Goal: Complete application form

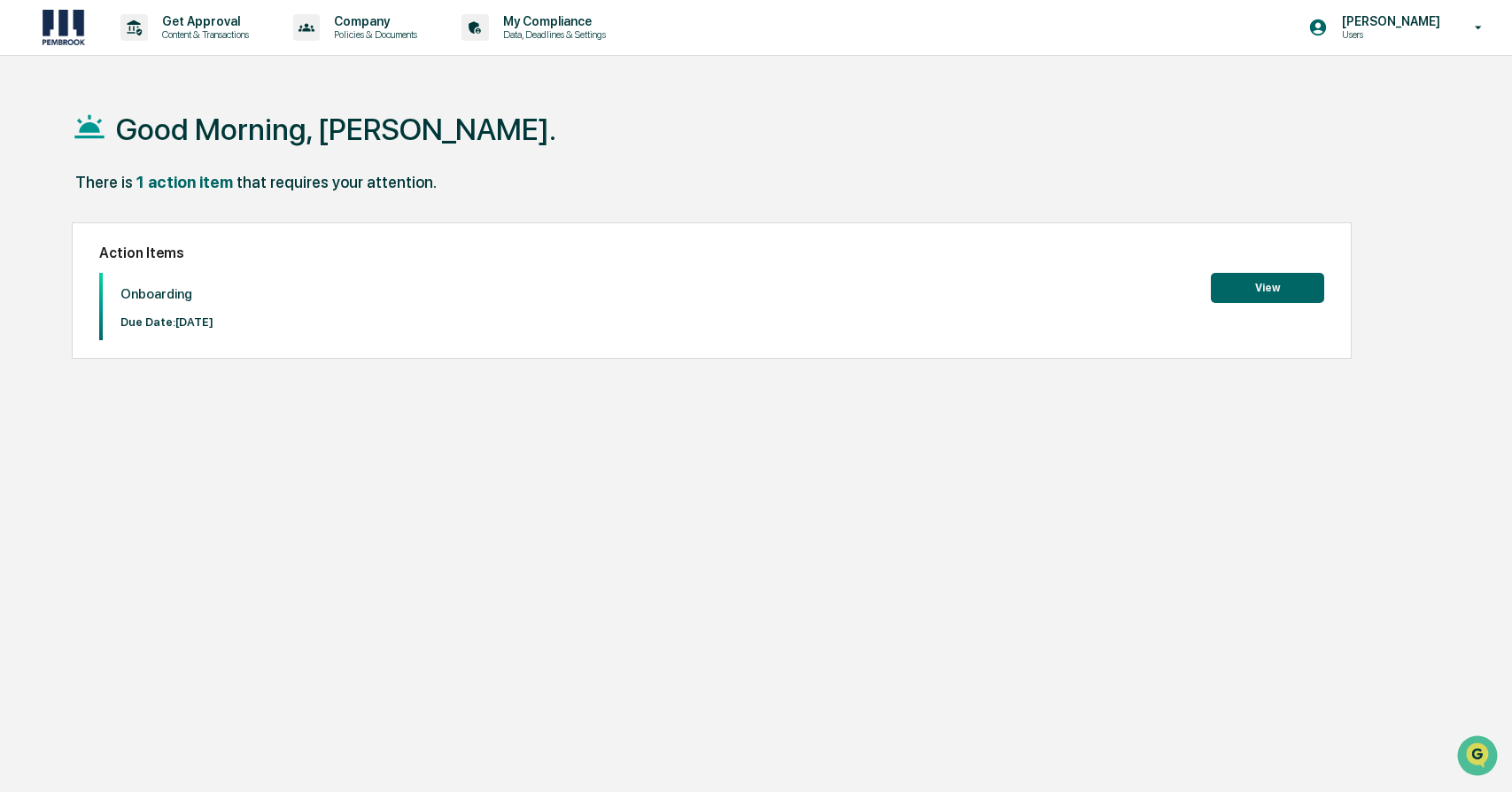
click at [1258, 294] on button "View" at bounding box center [1267, 287] width 113 height 30
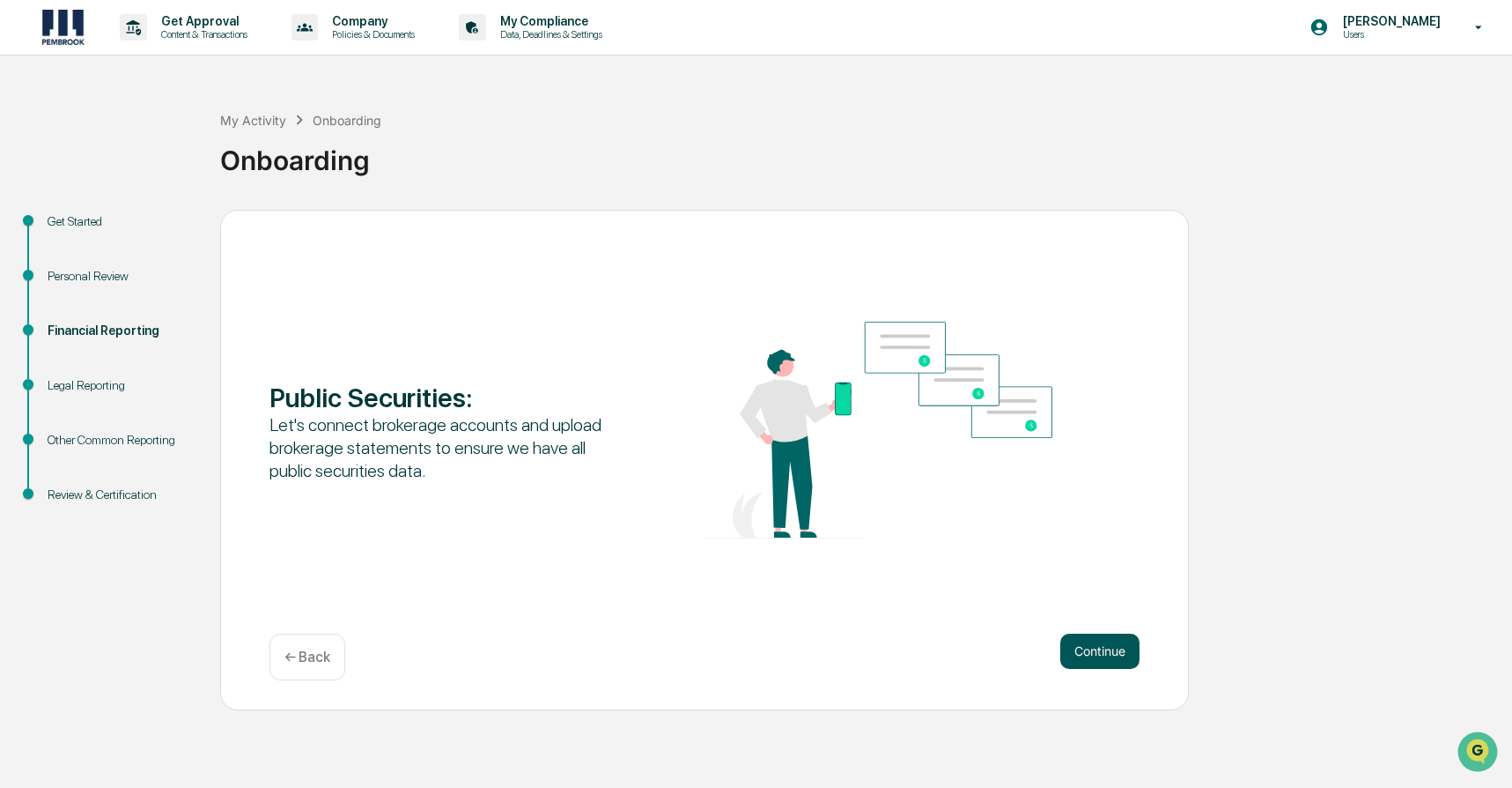
click at [1090, 645] on button "Continue" at bounding box center [1100, 652] width 79 height 36
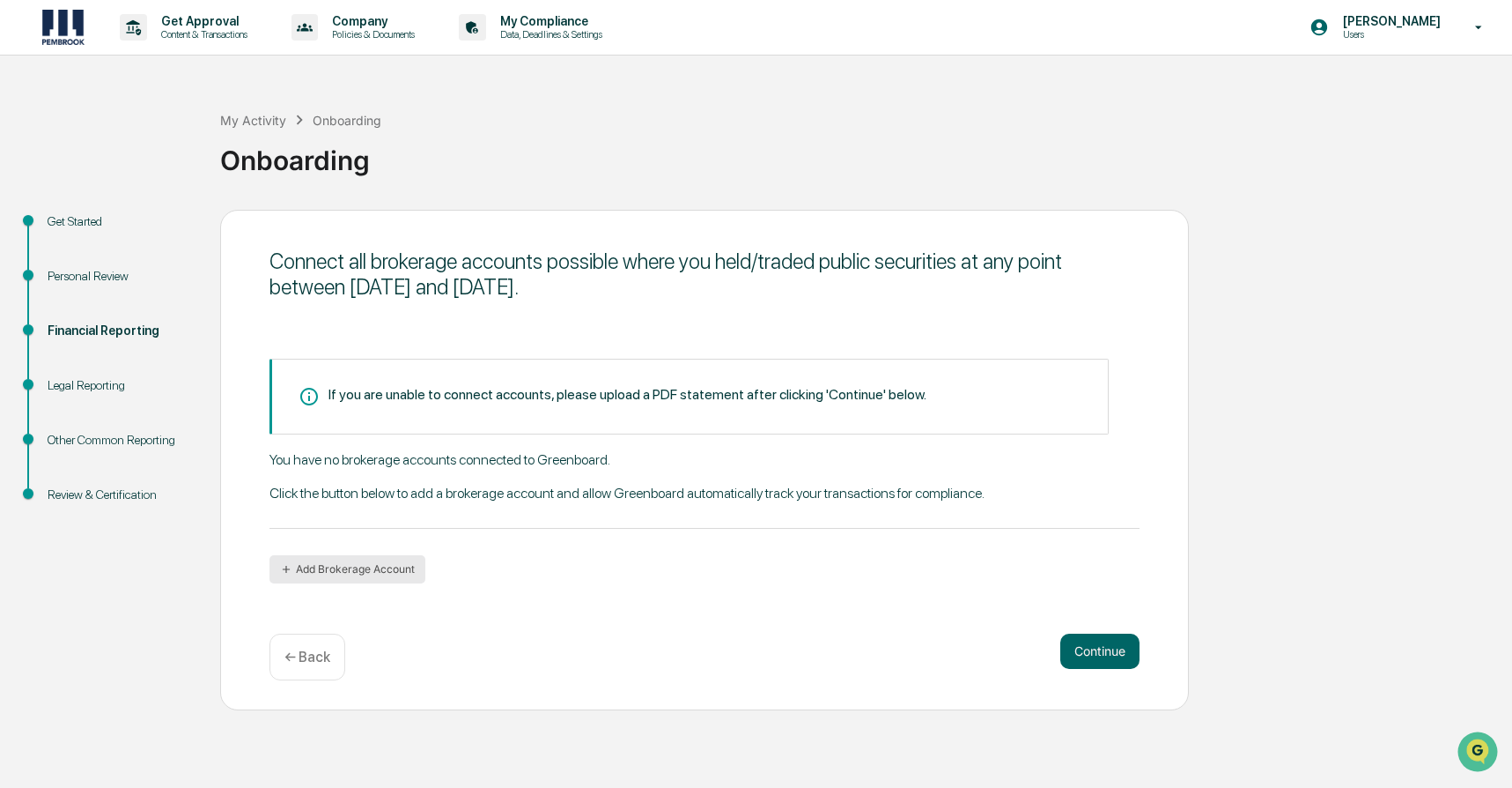
click at [359, 561] on button "Add Brokerage Account" at bounding box center [348, 569] width 156 height 29
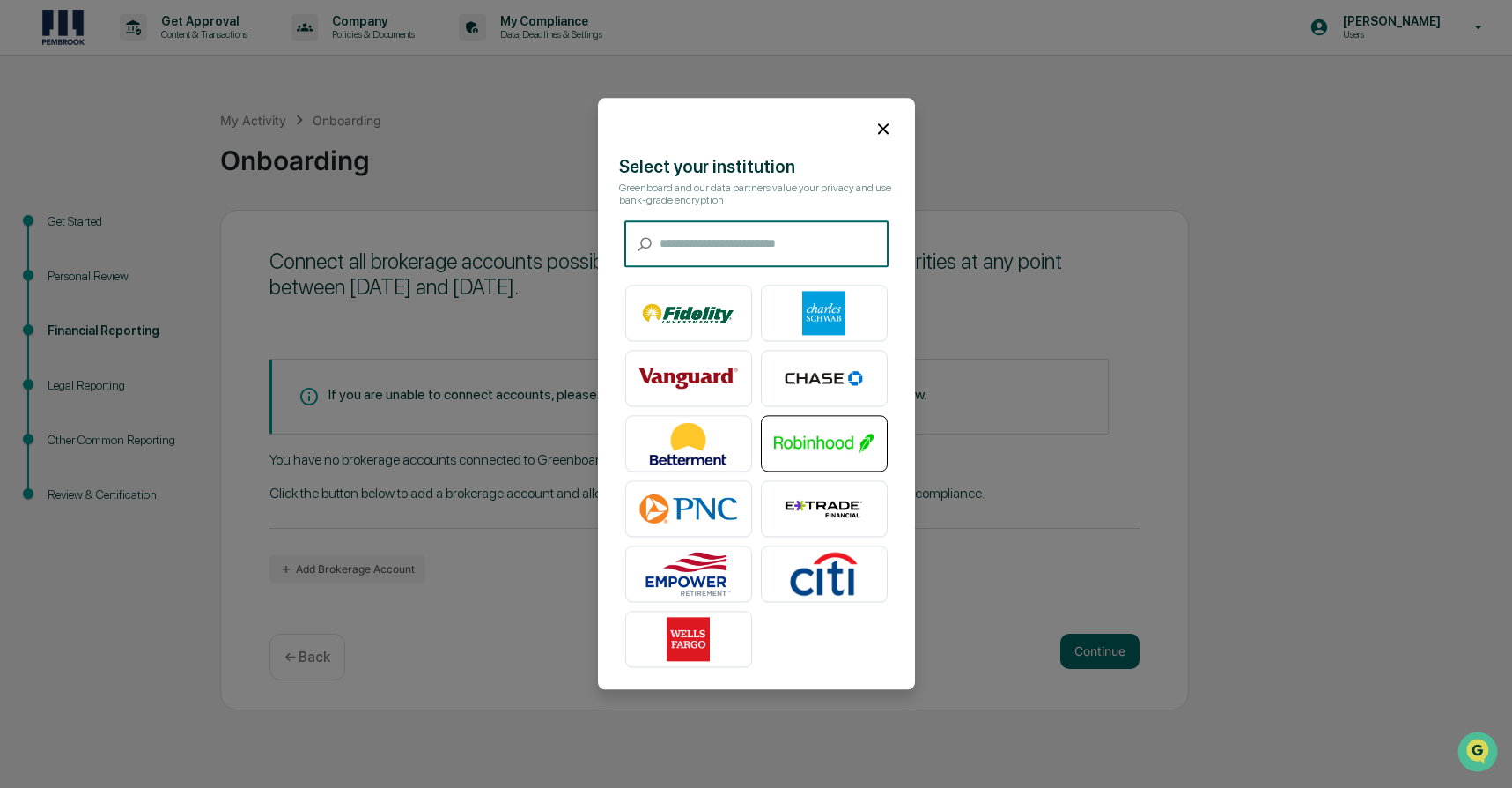
click at [802, 435] on img at bounding box center [824, 444] width 101 height 44
click at [813, 442] on img at bounding box center [824, 444] width 101 height 44
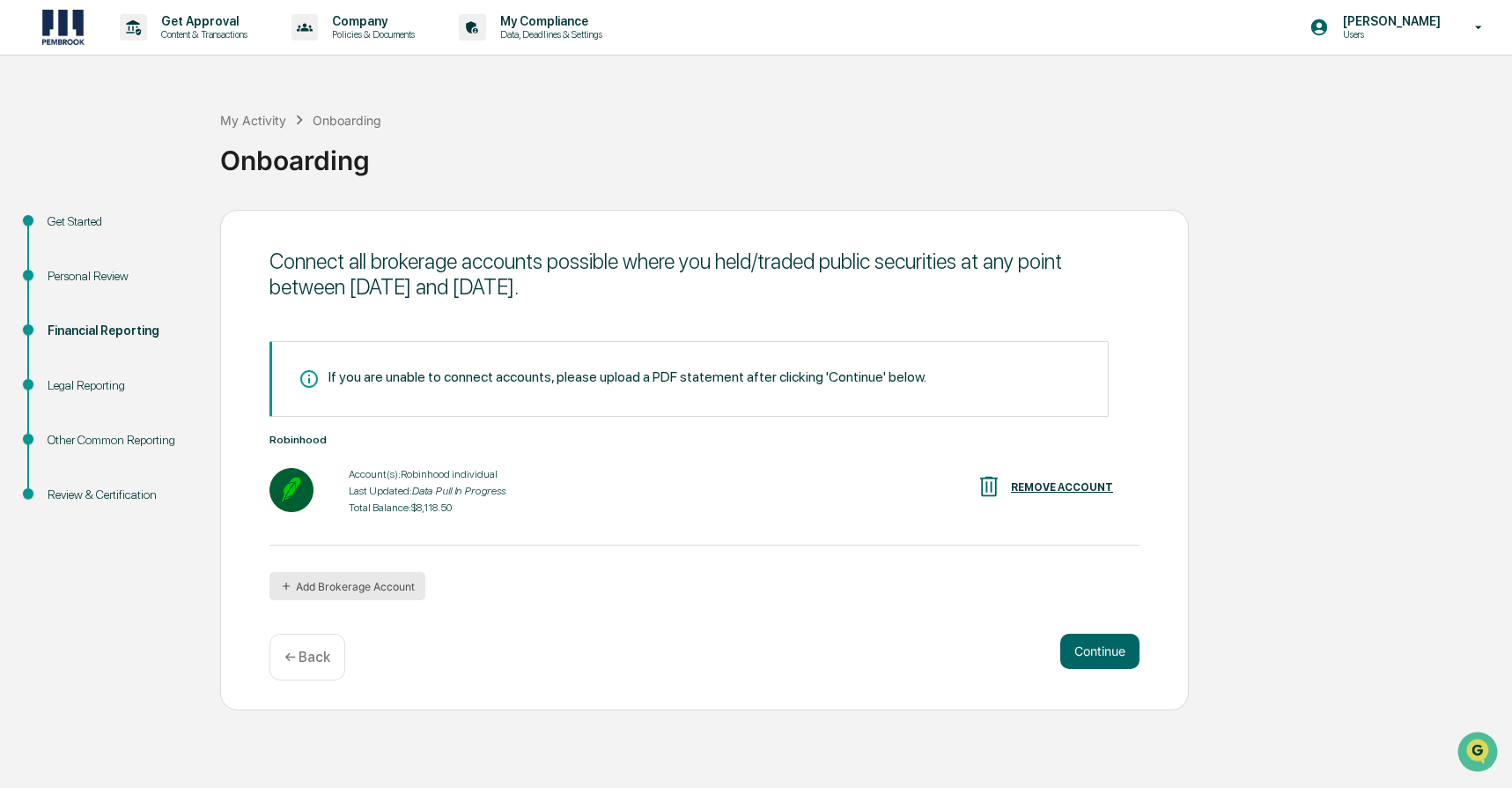
click at [409, 585] on button "Add Brokerage Account" at bounding box center [348, 585] width 156 height 29
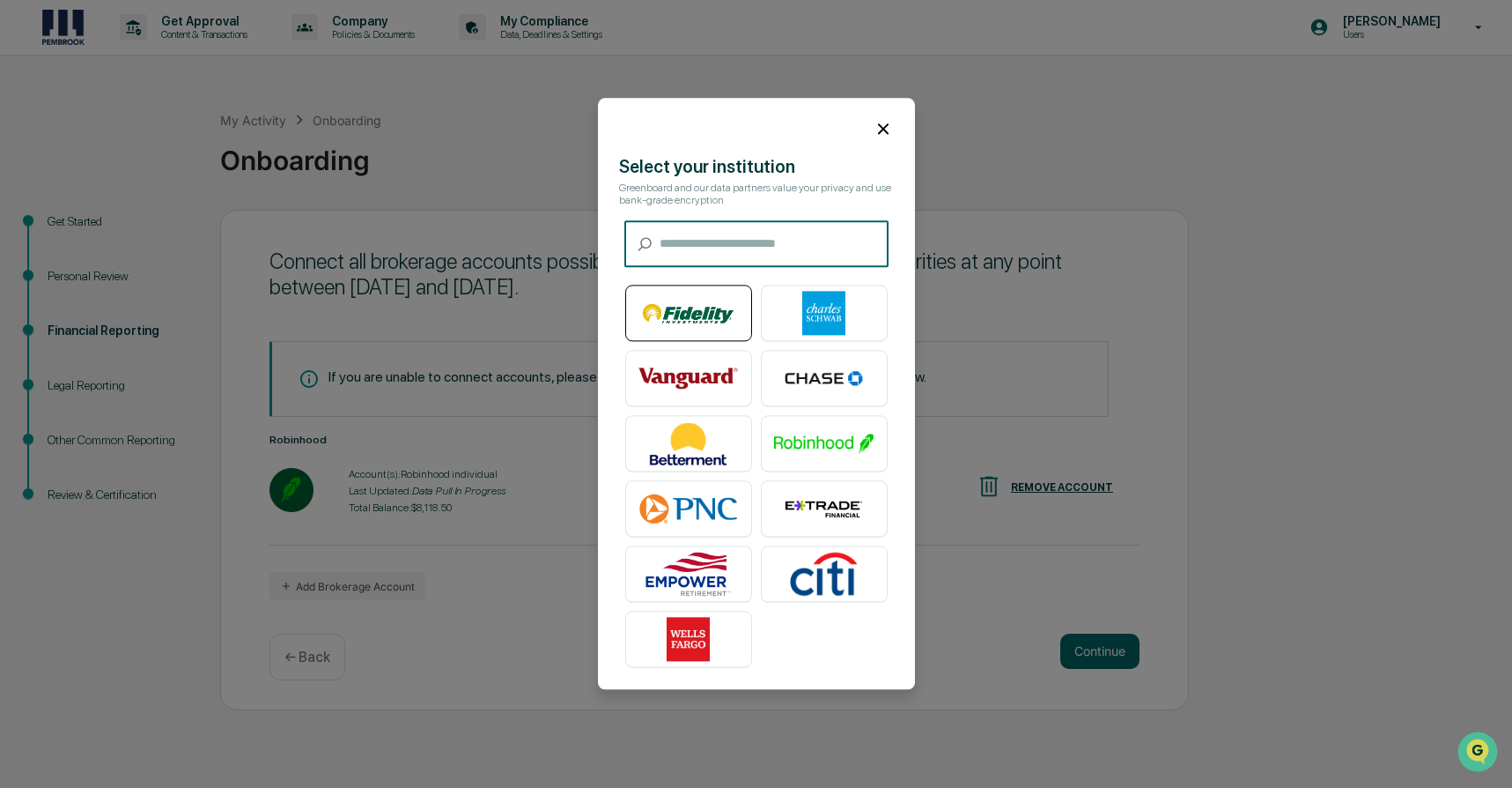
click at [689, 314] on img at bounding box center [689, 313] width 101 height 44
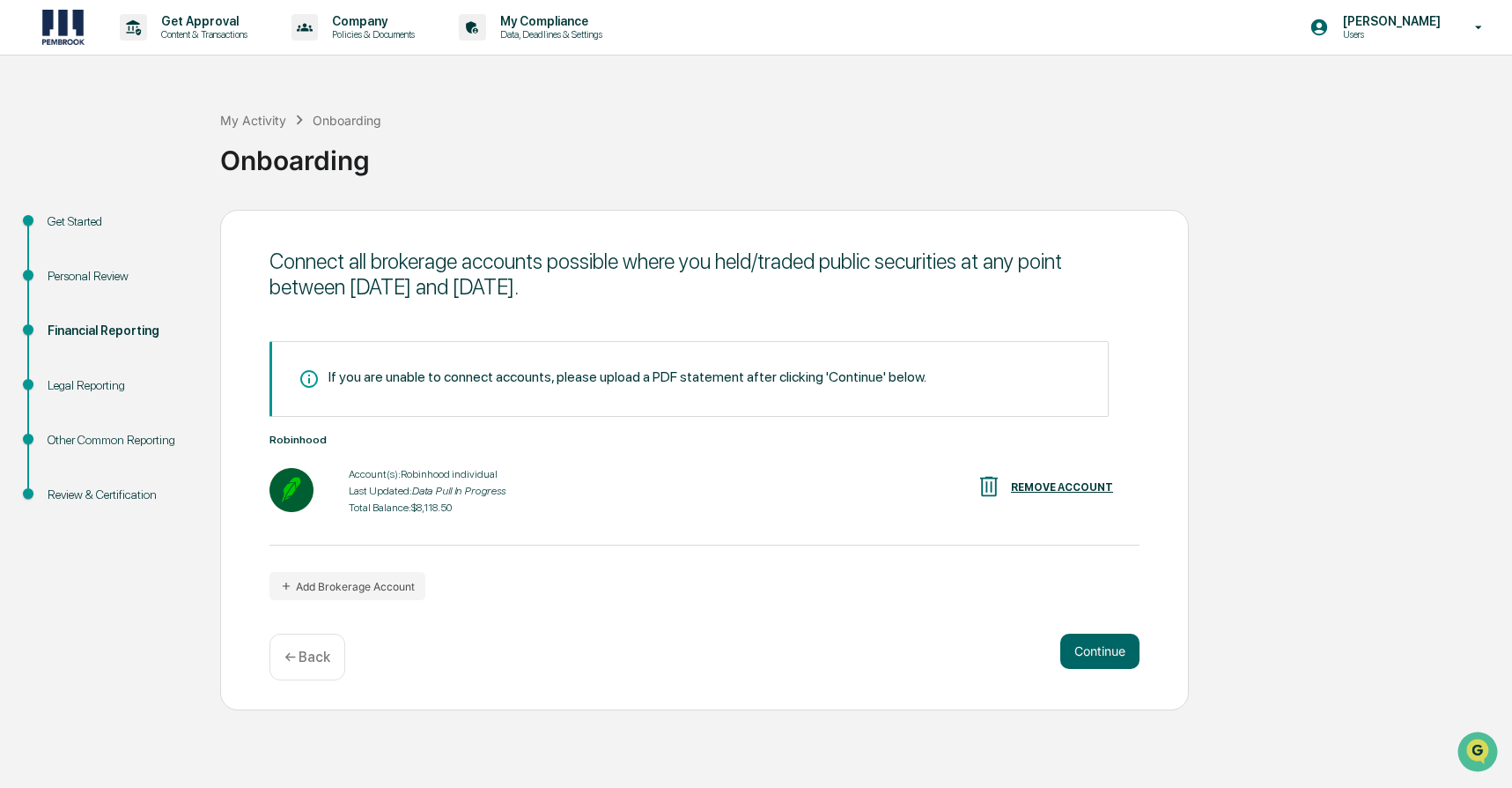
click at [322, 560] on div "If you are unable to connect accounts, please upload a PDF statement after clic…" at bounding box center [705, 471] width 871 height 259
click at [333, 590] on button "Add Brokerage Account" at bounding box center [348, 585] width 156 height 29
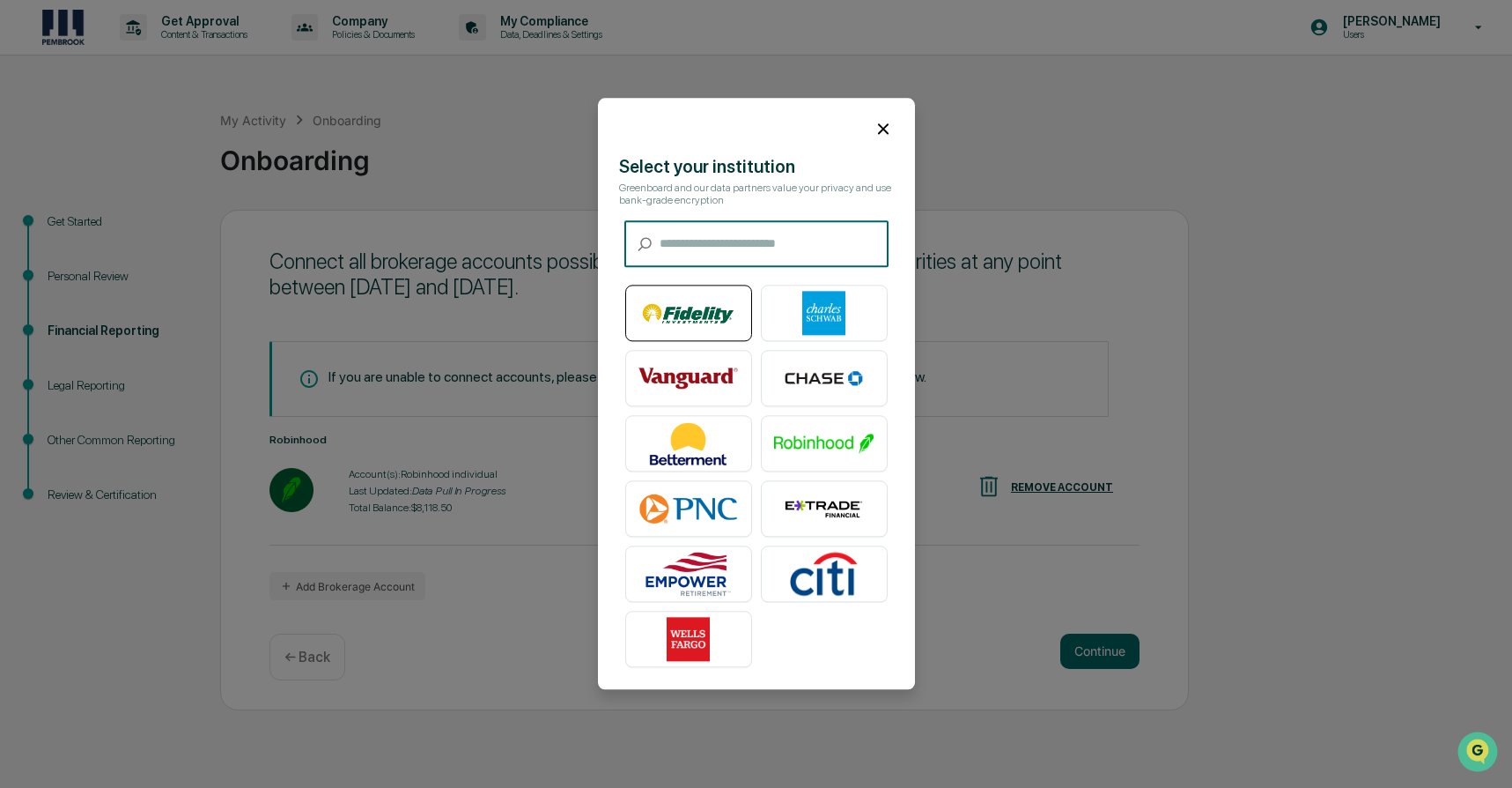
click at [721, 308] on img at bounding box center [689, 313] width 101 height 44
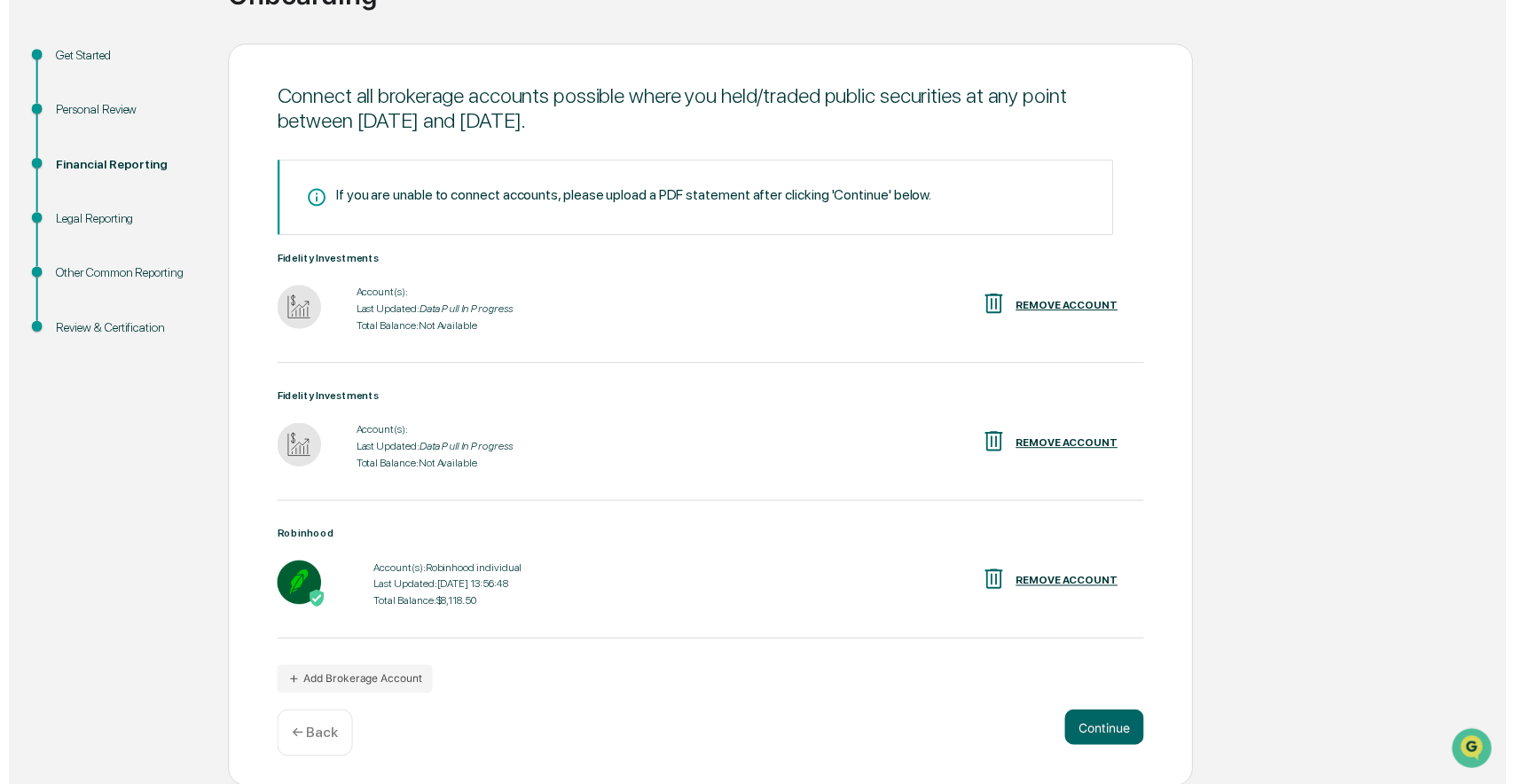
scroll to position [168, 0]
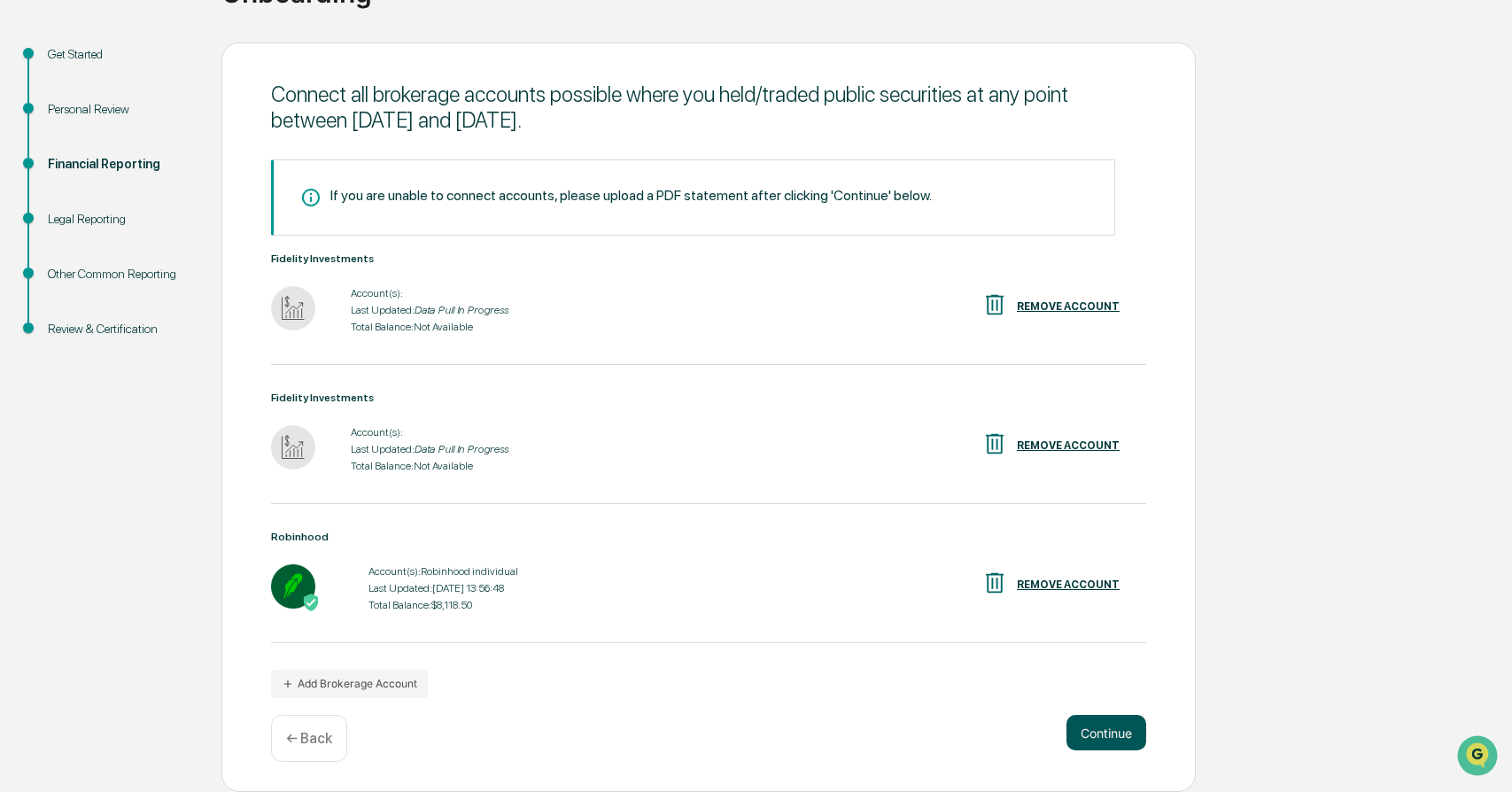
click at [1128, 739] on button "Continue" at bounding box center [1106, 732] width 80 height 36
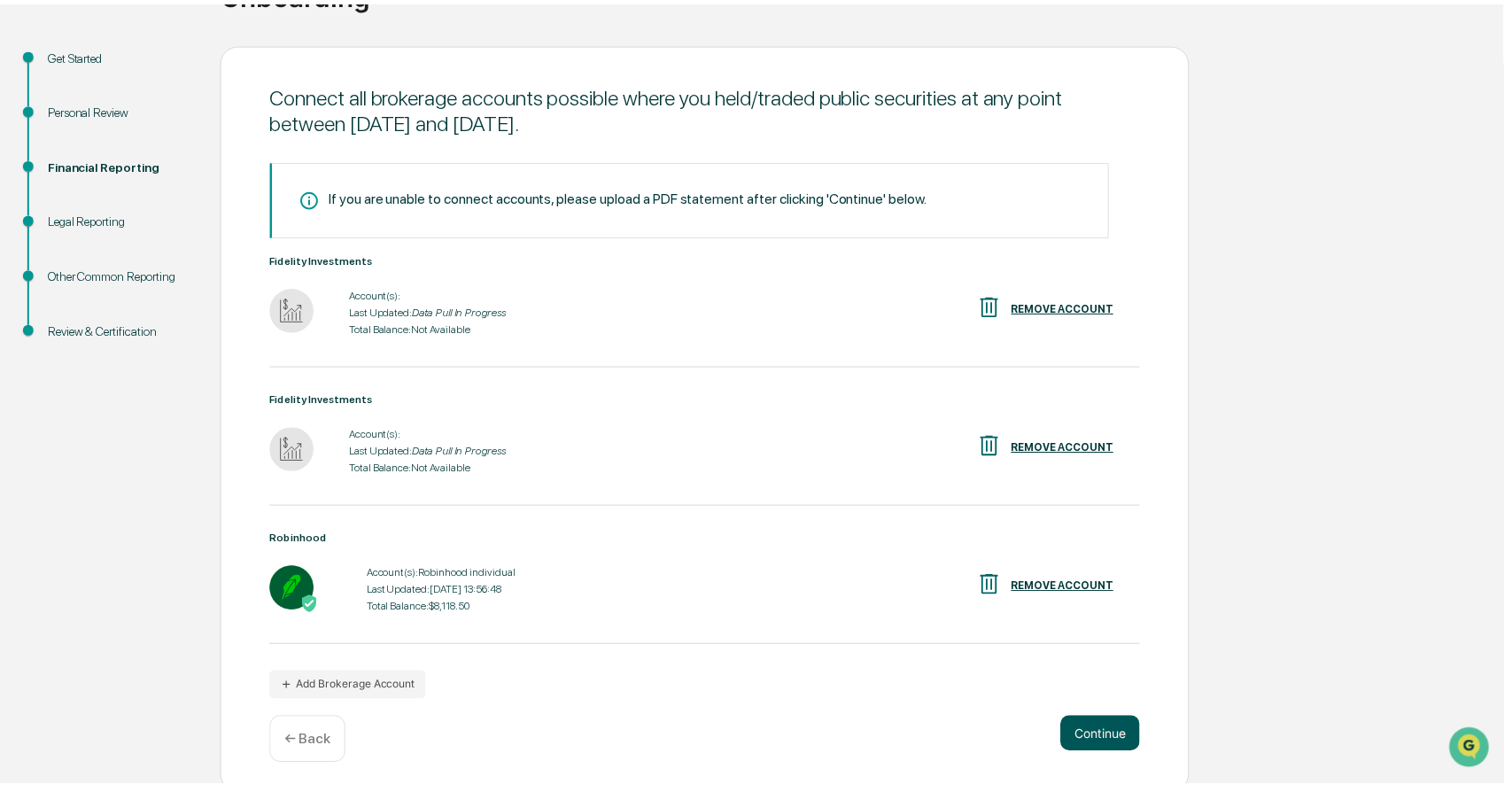
scroll to position [0, 0]
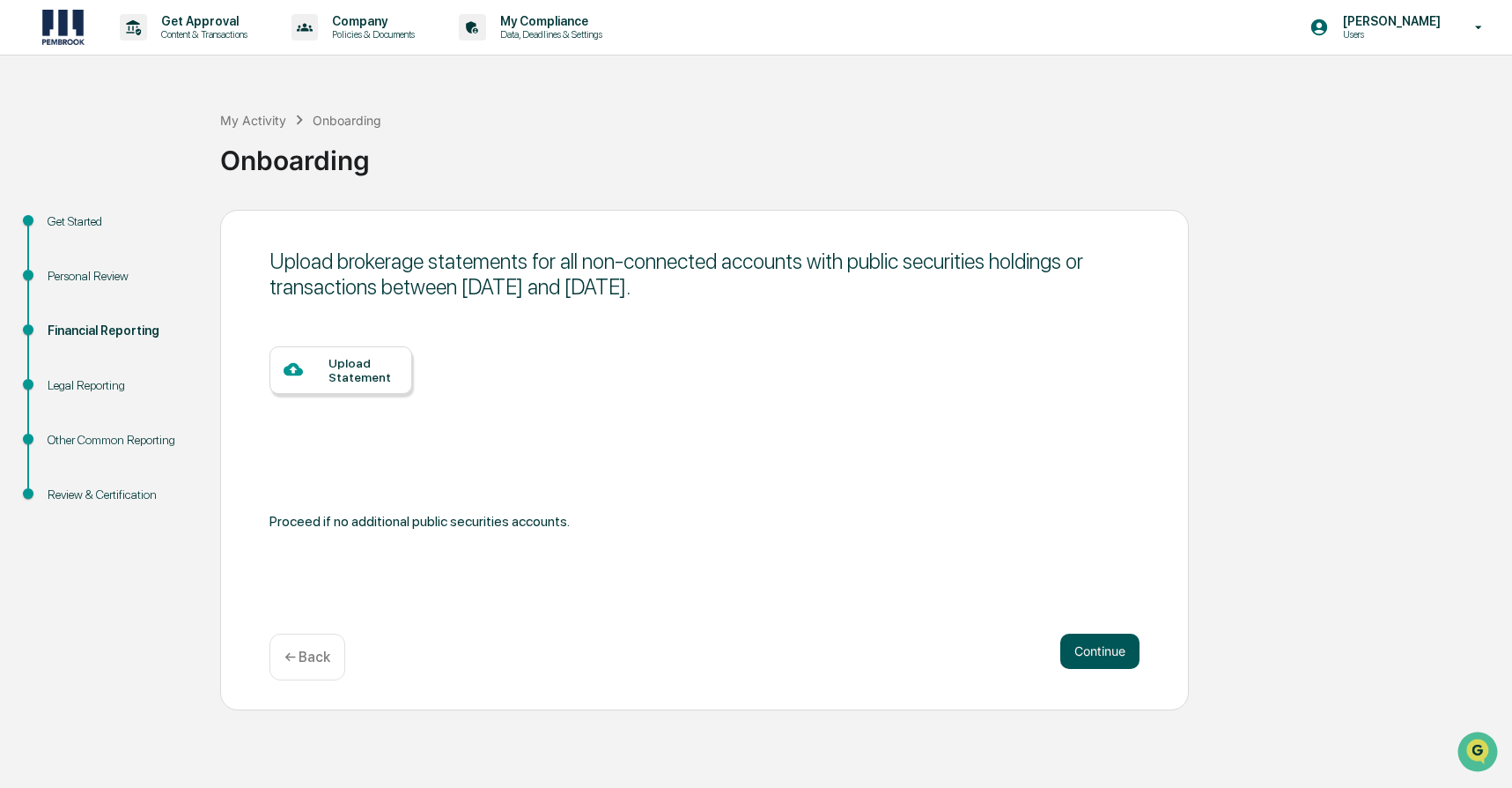
click at [1101, 647] on button "Continue" at bounding box center [1100, 652] width 79 height 36
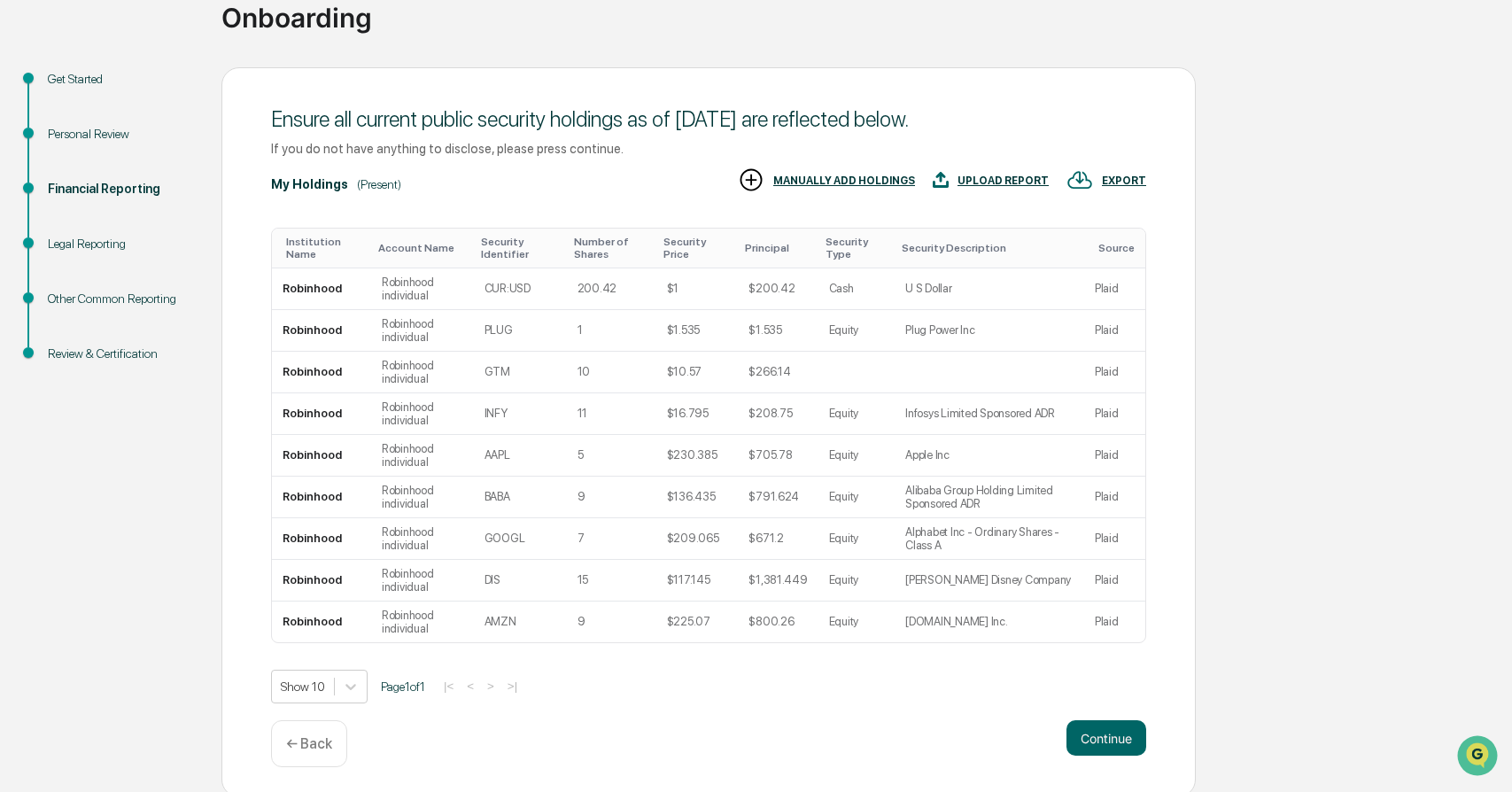
scroll to position [149, 0]
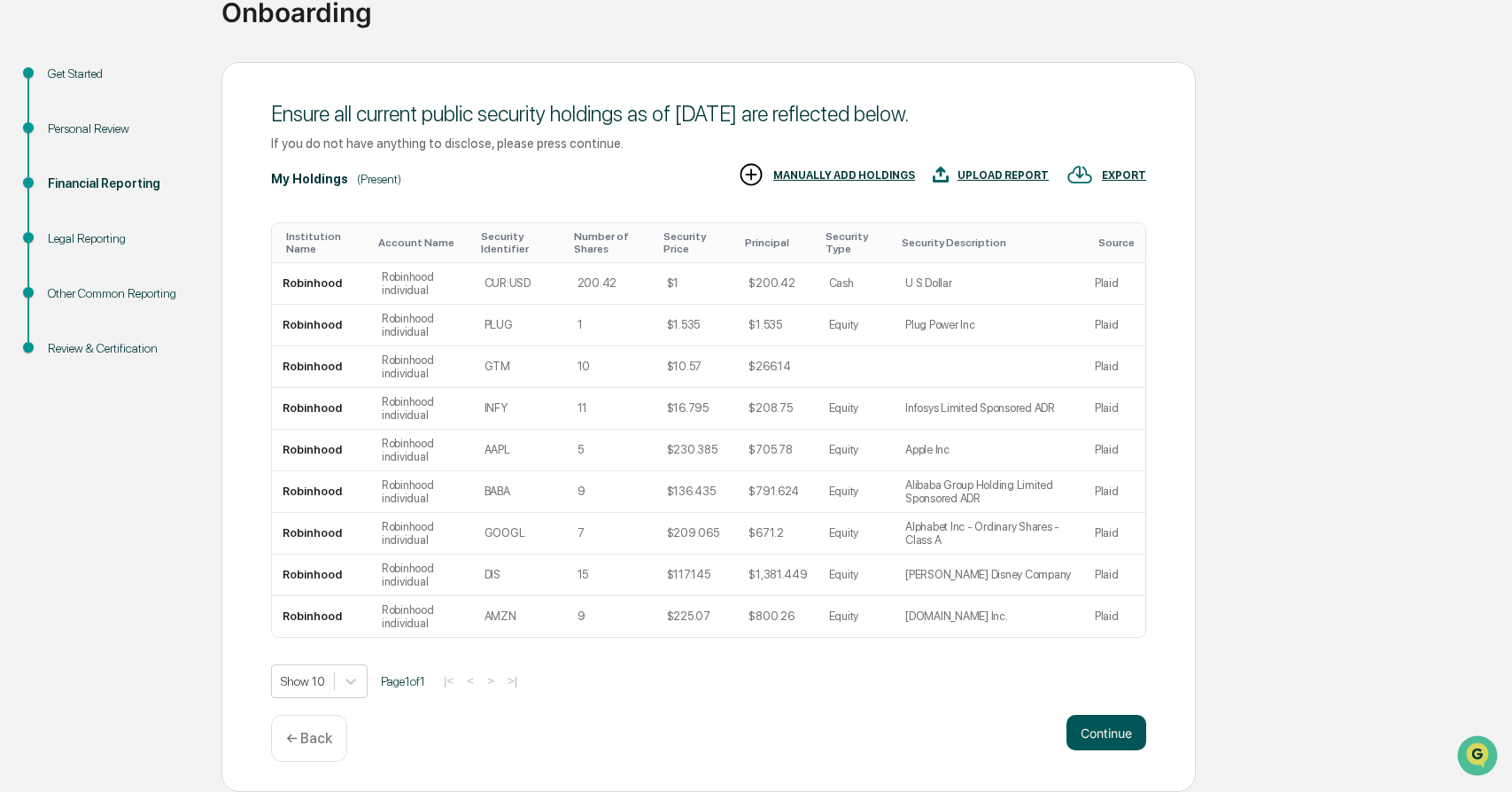
click at [1119, 731] on button "Continue" at bounding box center [1106, 732] width 80 height 36
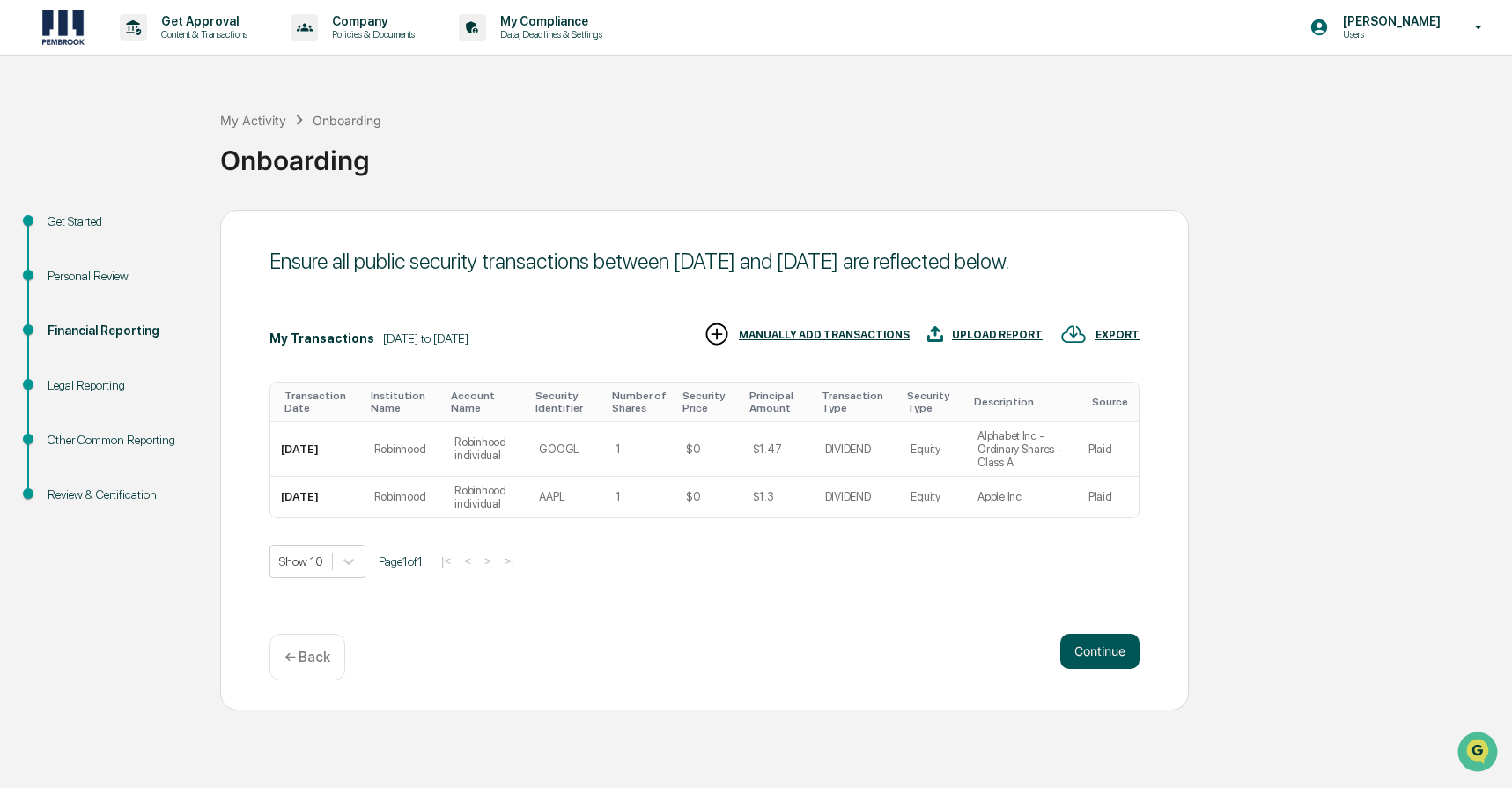
click at [1109, 644] on button "Continue" at bounding box center [1100, 652] width 79 height 36
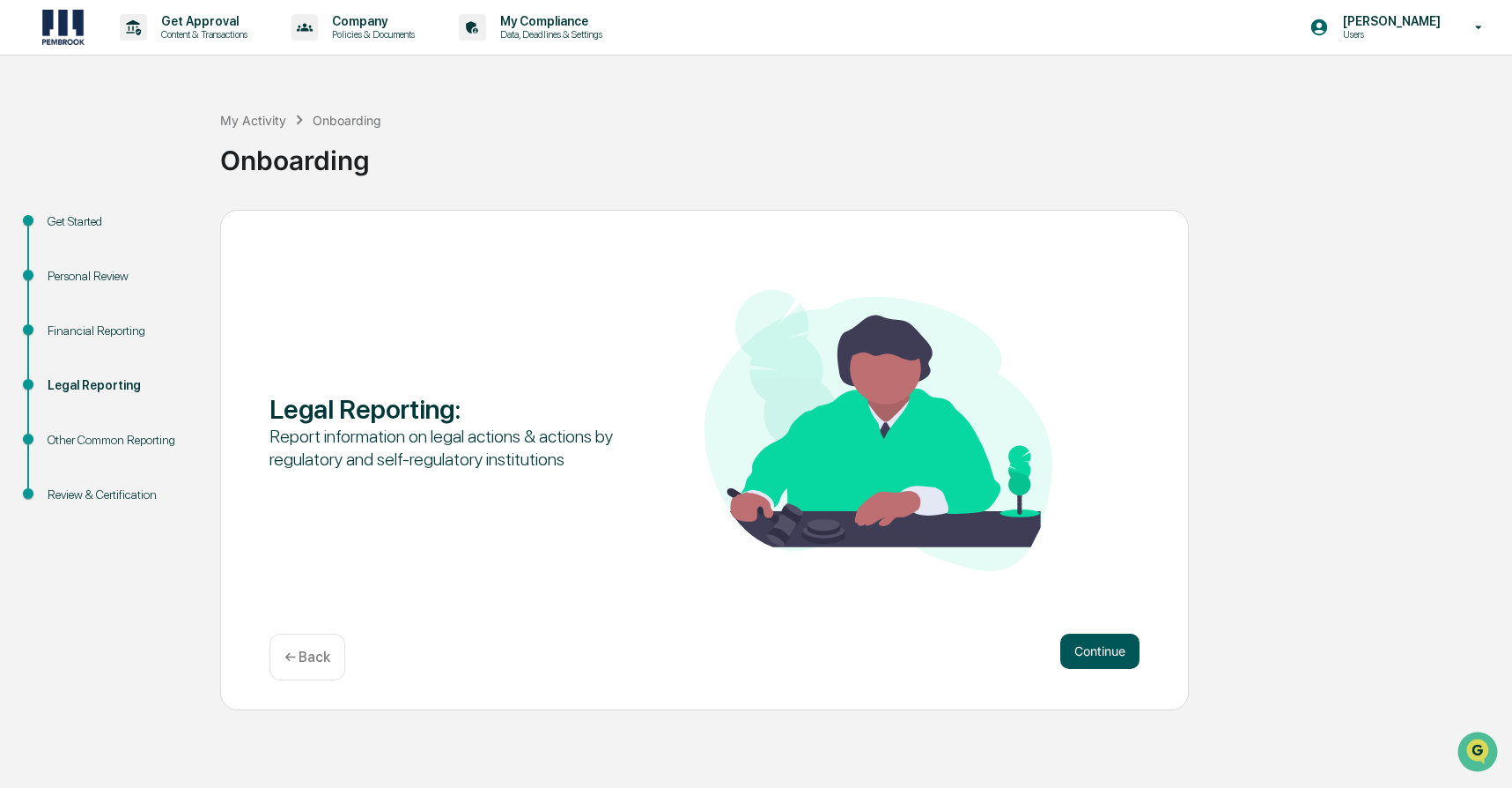
click at [1113, 644] on button "Continue" at bounding box center [1100, 652] width 79 height 36
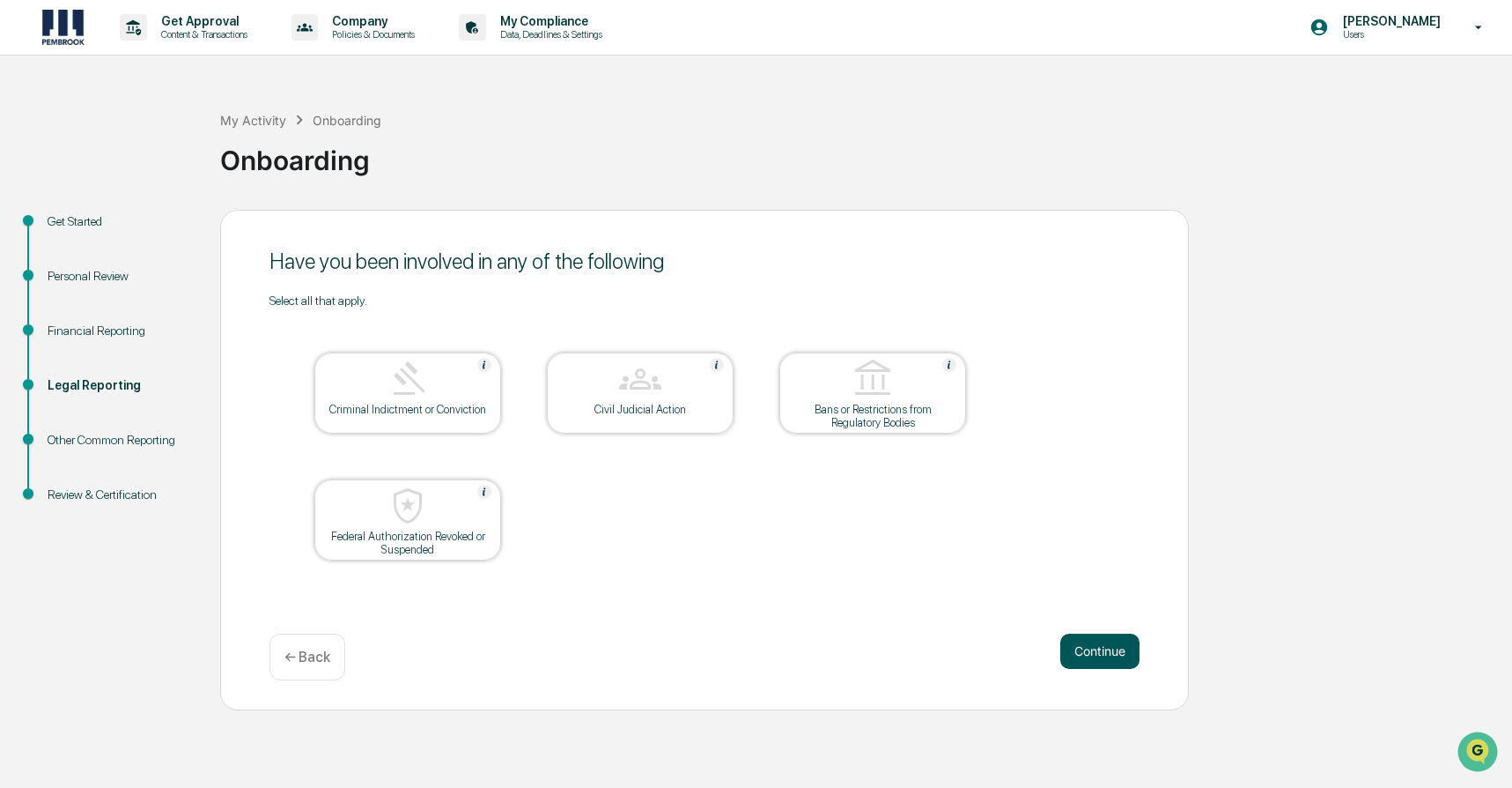
click at [1103, 652] on button "Continue" at bounding box center [1100, 652] width 79 height 36
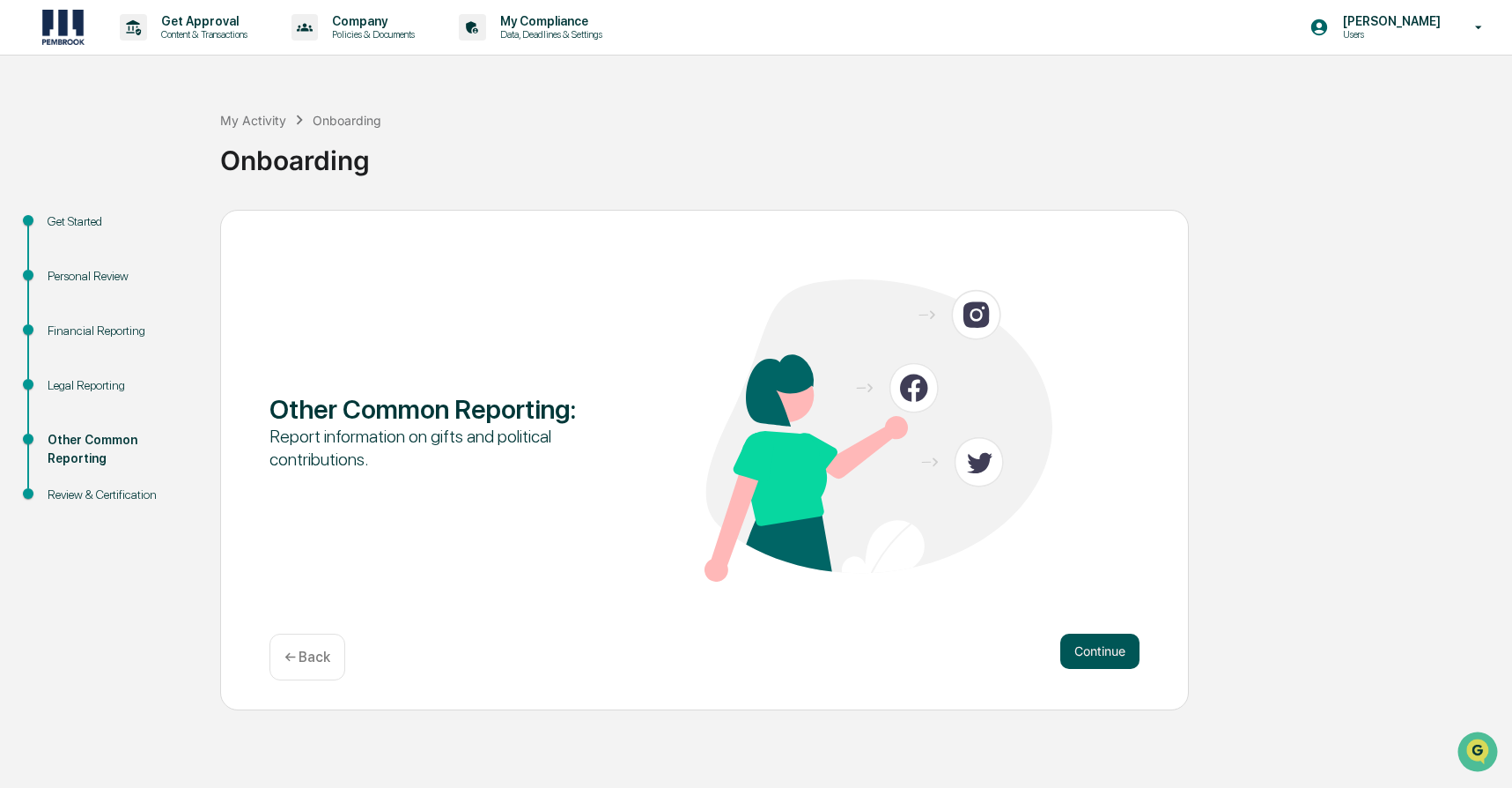
click at [1104, 652] on button "Continue" at bounding box center [1100, 652] width 79 height 36
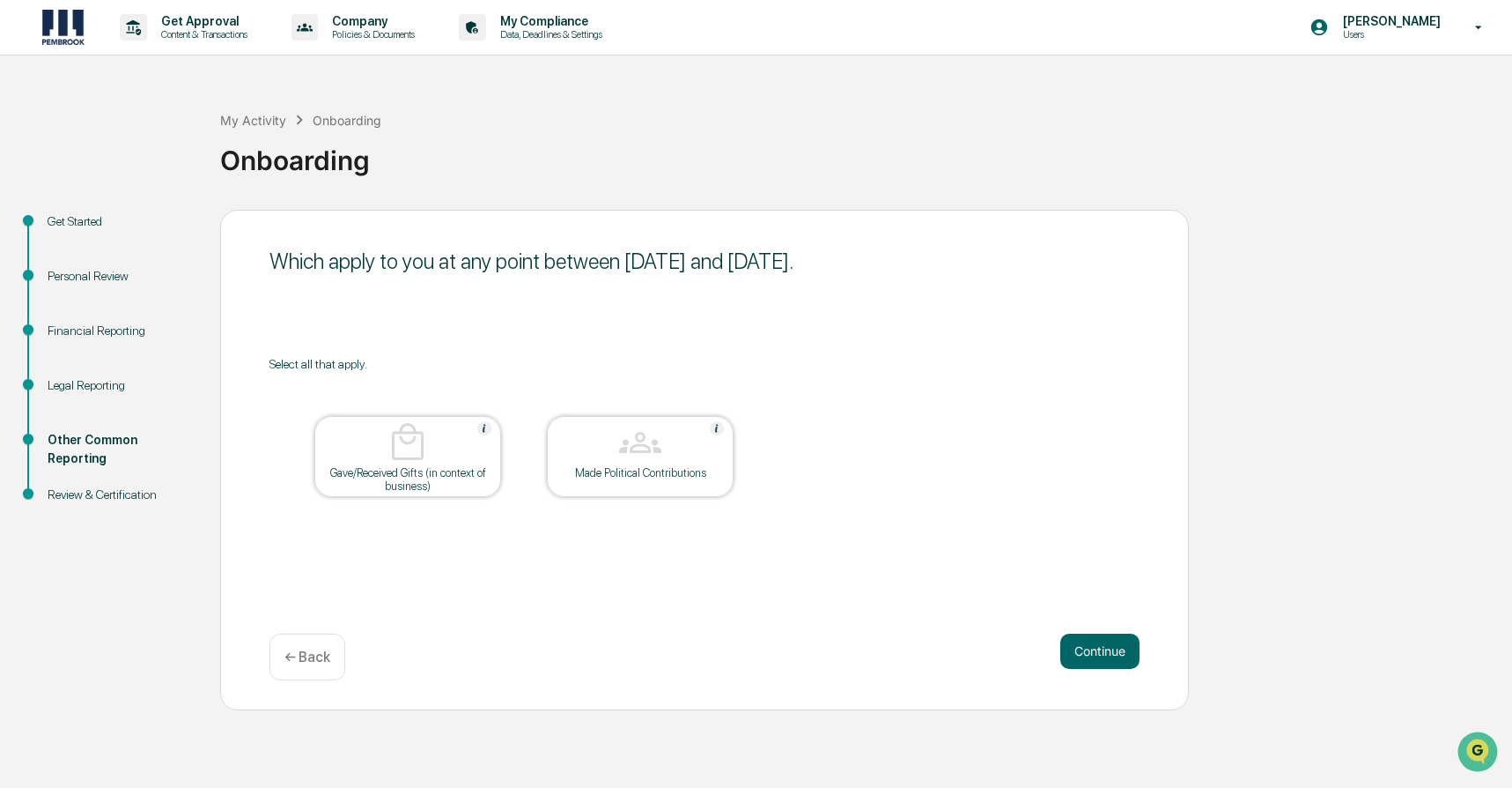
click at [1104, 652] on button "Continue" at bounding box center [1100, 652] width 79 height 36
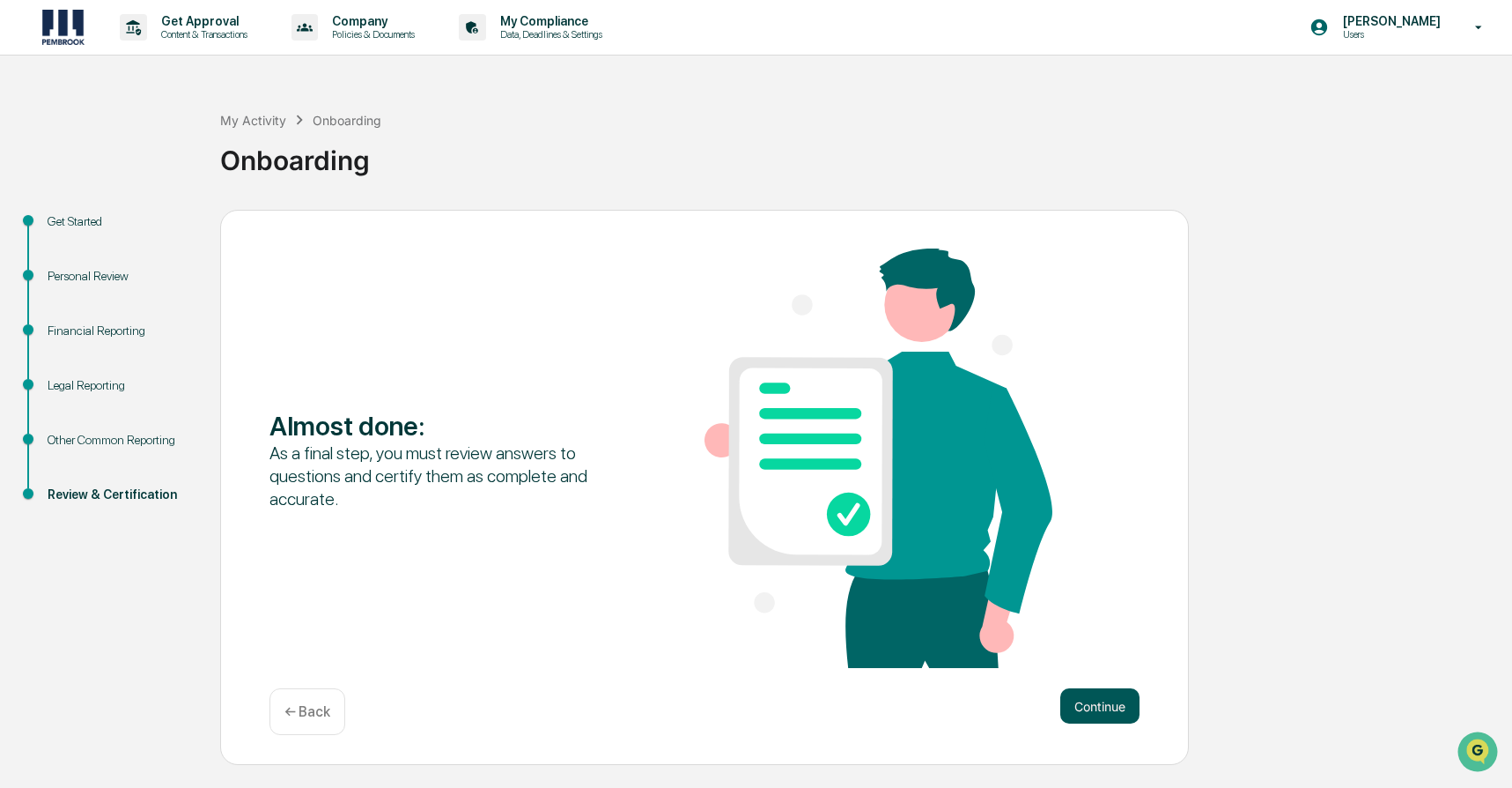
click at [1098, 692] on button "Continue" at bounding box center [1100, 706] width 79 height 36
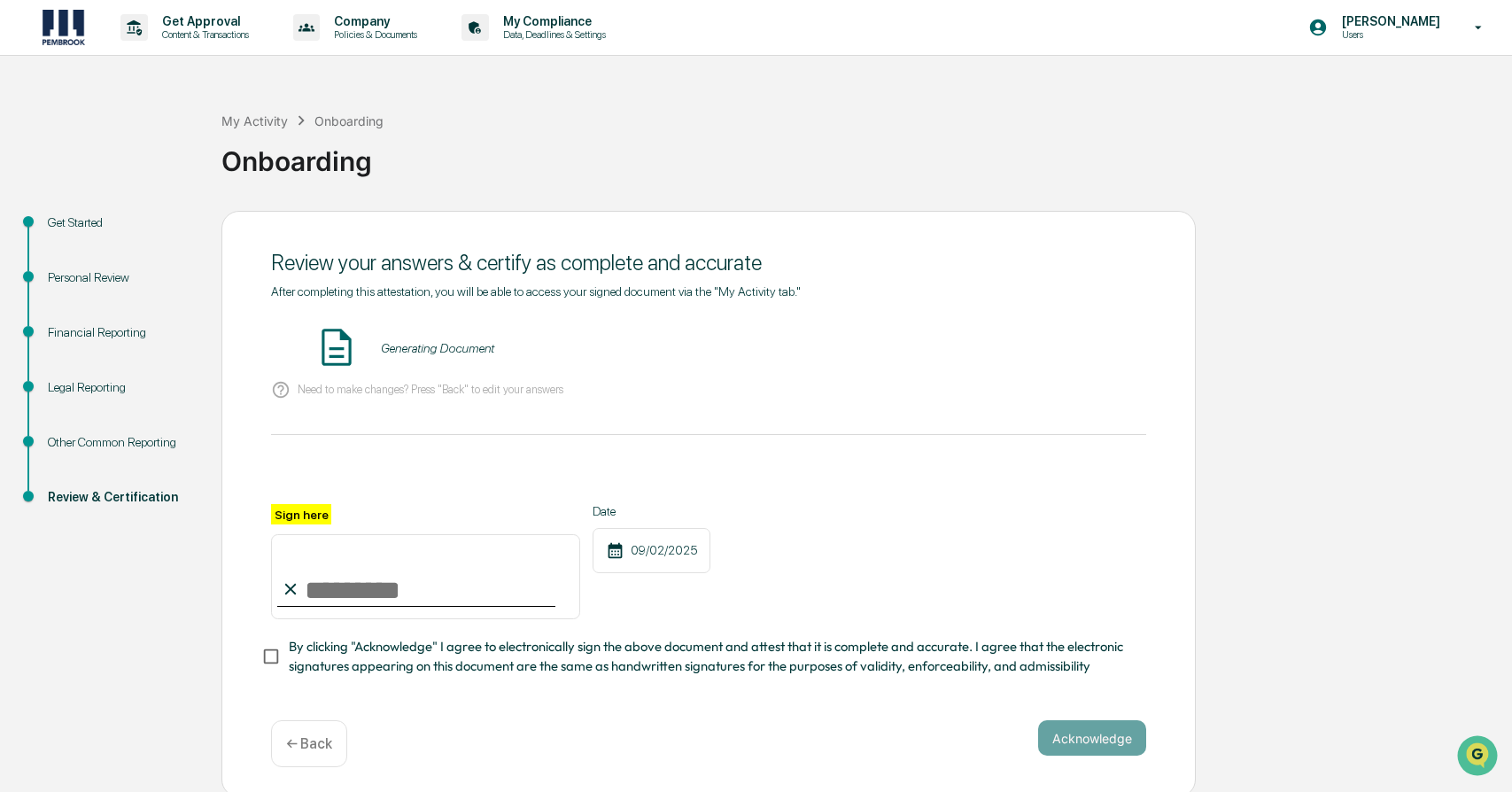
scroll to position [11, 0]
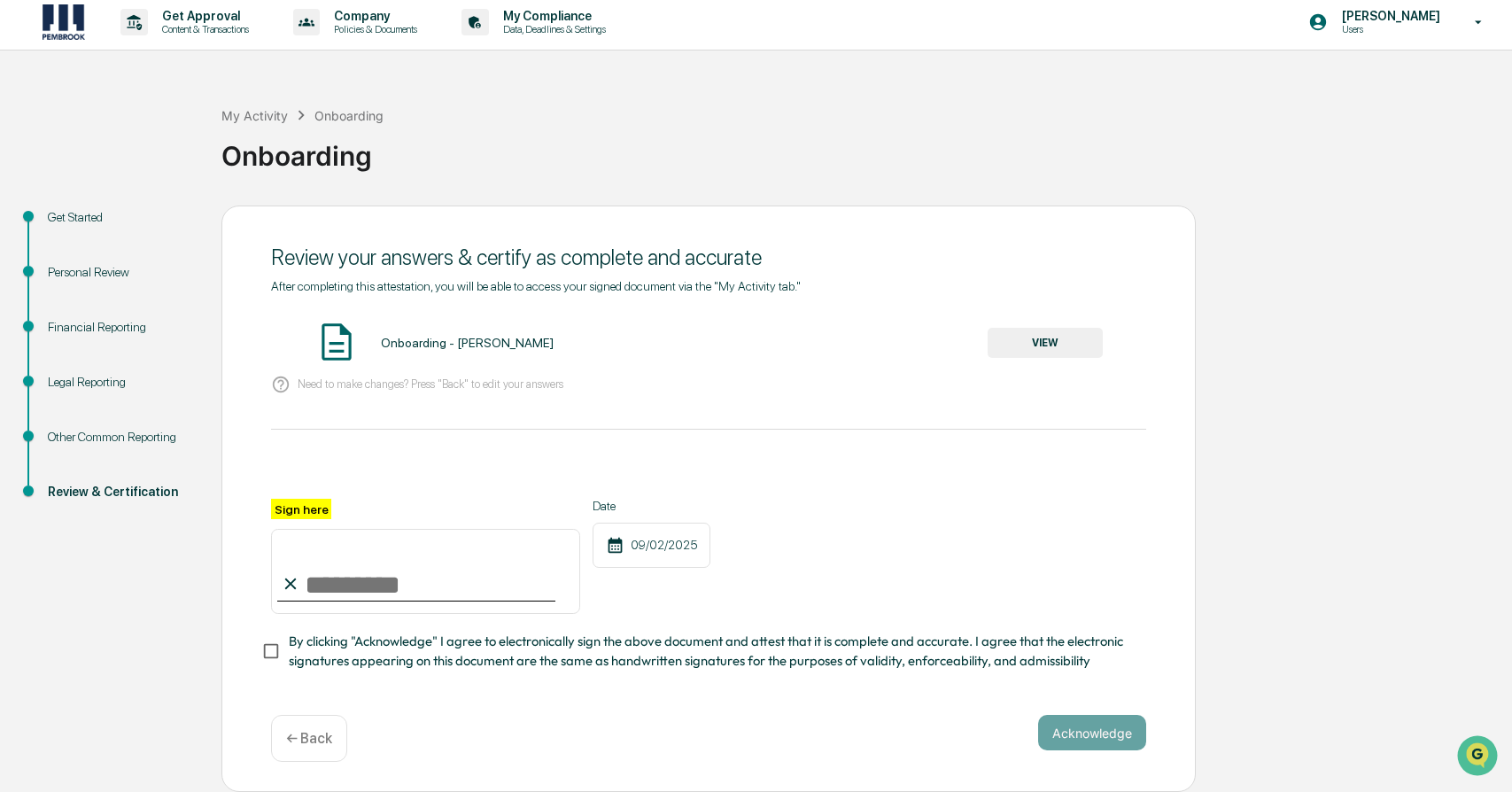
click at [335, 577] on input "Sign here" at bounding box center [425, 571] width 309 height 85
type input "**********"
click at [1087, 733] on button "Acknowledge" at bounding box center [1092, 732] width 108 height 36
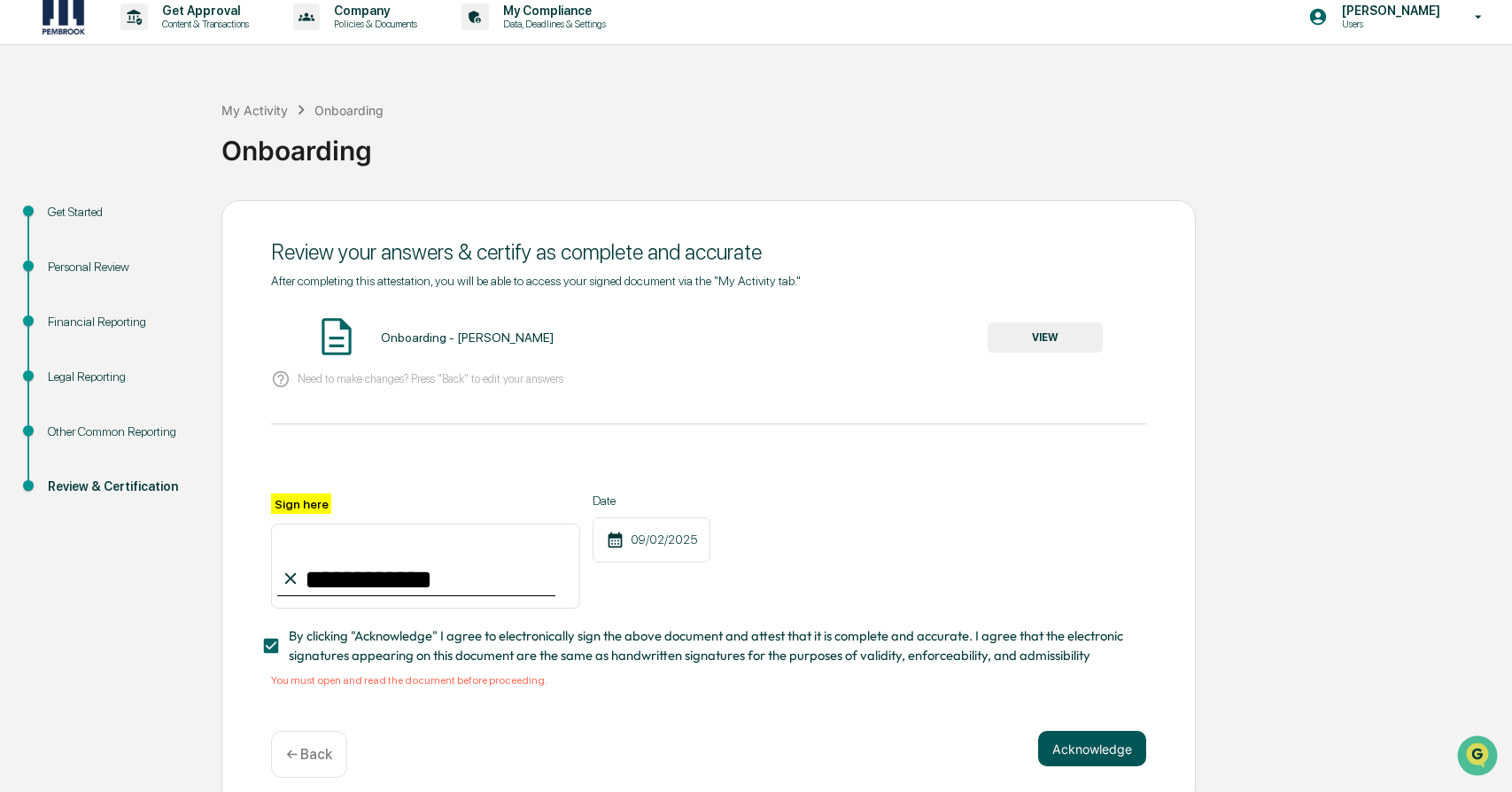
click at [1102, 751] on button "Acknowledge" at bounding box center [1092, 748] width 108 height 36
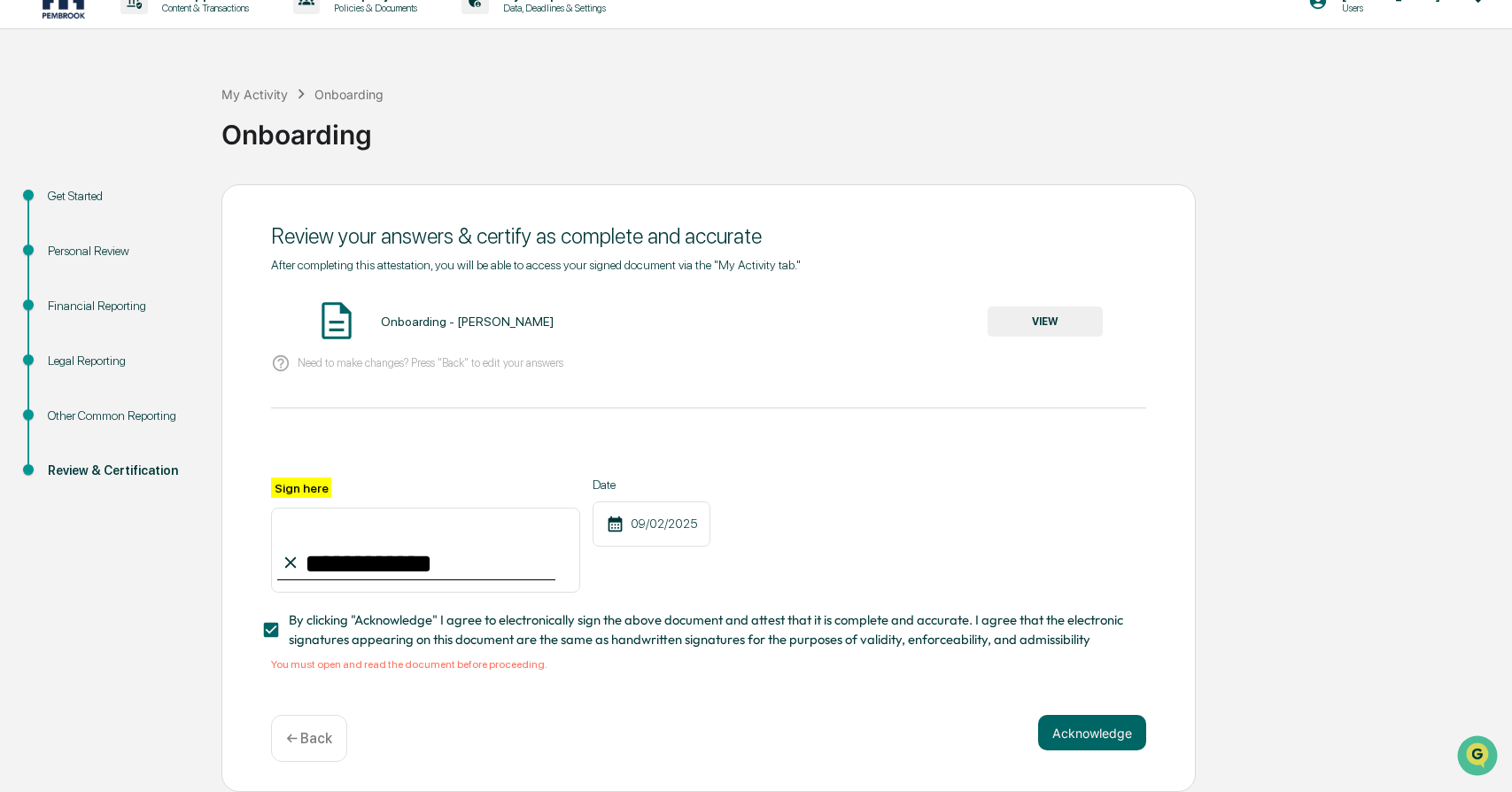
scroll to position [32, 0]
click at [1063, 298] on div "Onboarding - [PERSON_NAME] VIEW" at bounding box center [709, 321] width 876 height 47
click at [1065, 314] on button "VIEW" at bounding box center [1046, 321] width 115 height 30
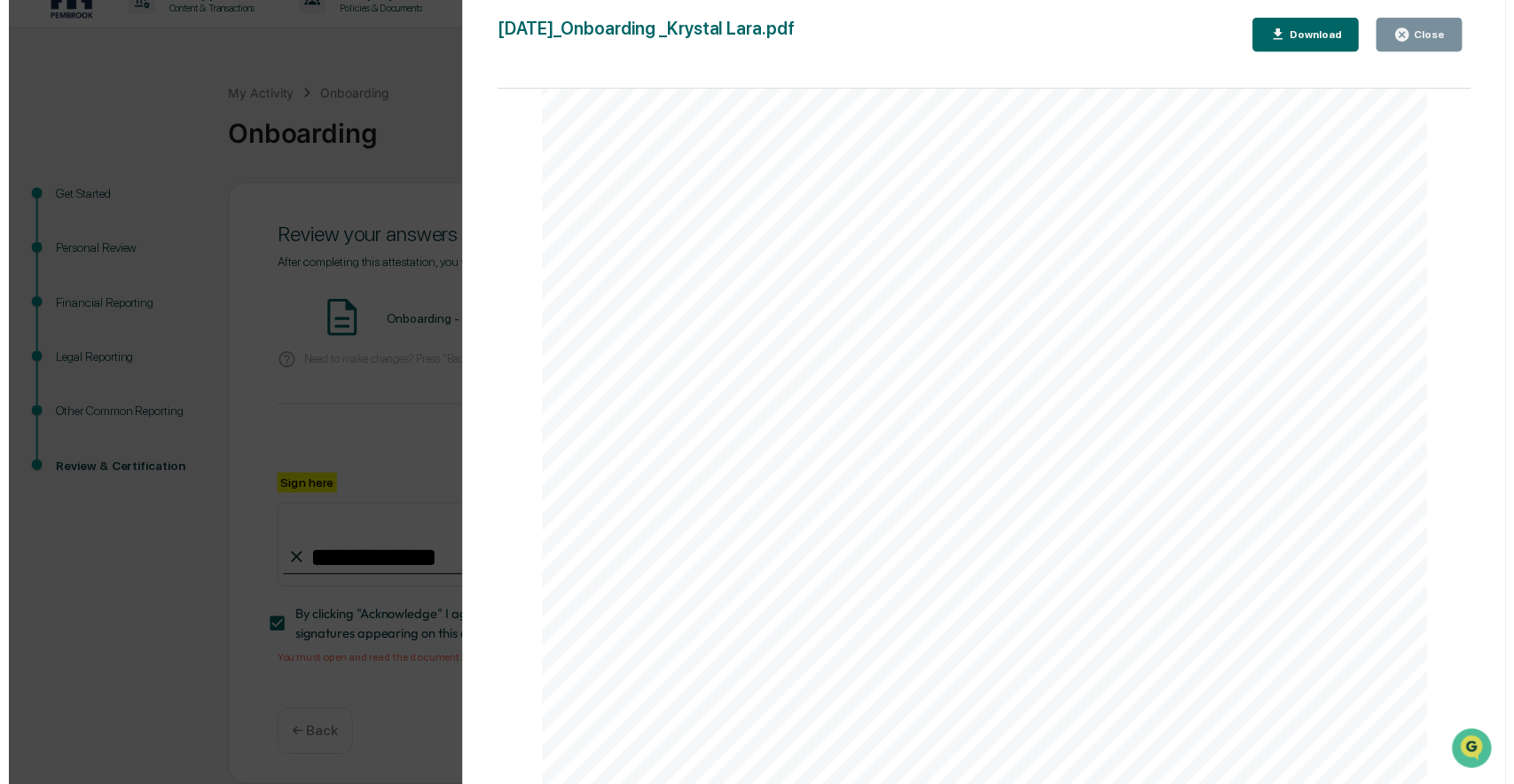
scroll to position [5544, 0]
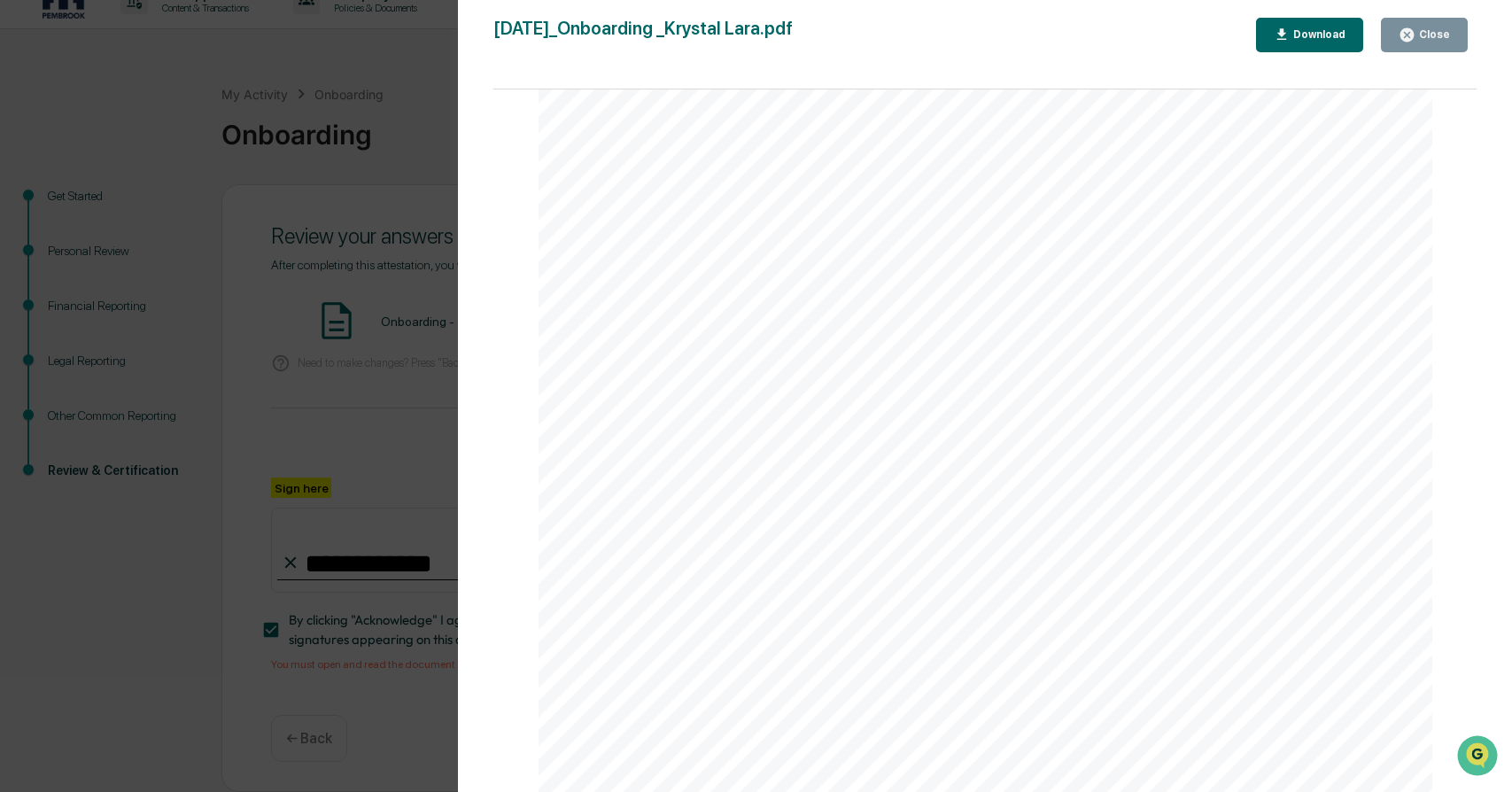
click at [1416, 45] on button "Close" at bounding box center [1424, 35] width 86 height 35
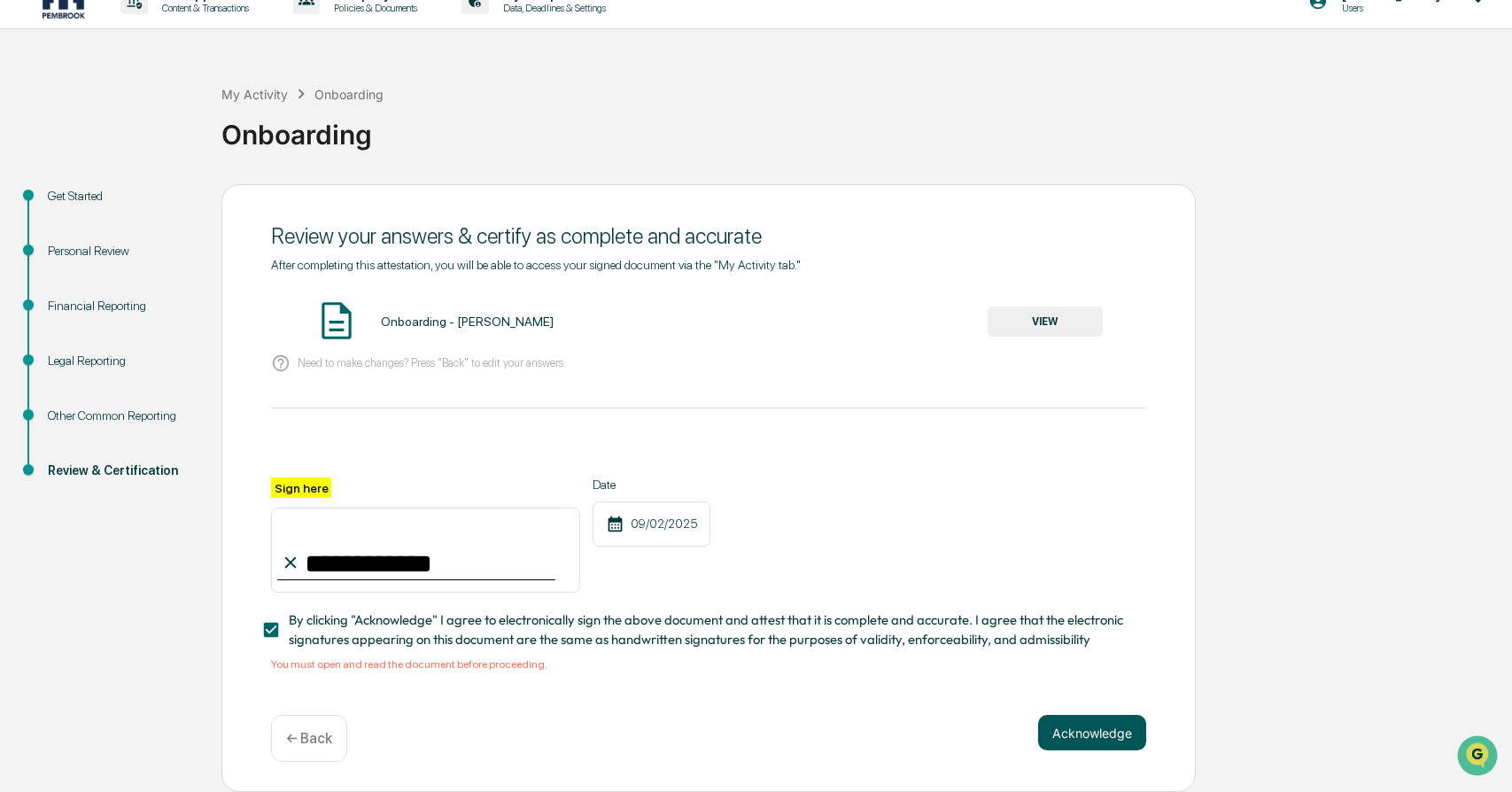
click at [1090, 738] on button "Acknowledge" at bounding box center [1092, 732] width 108 height 36
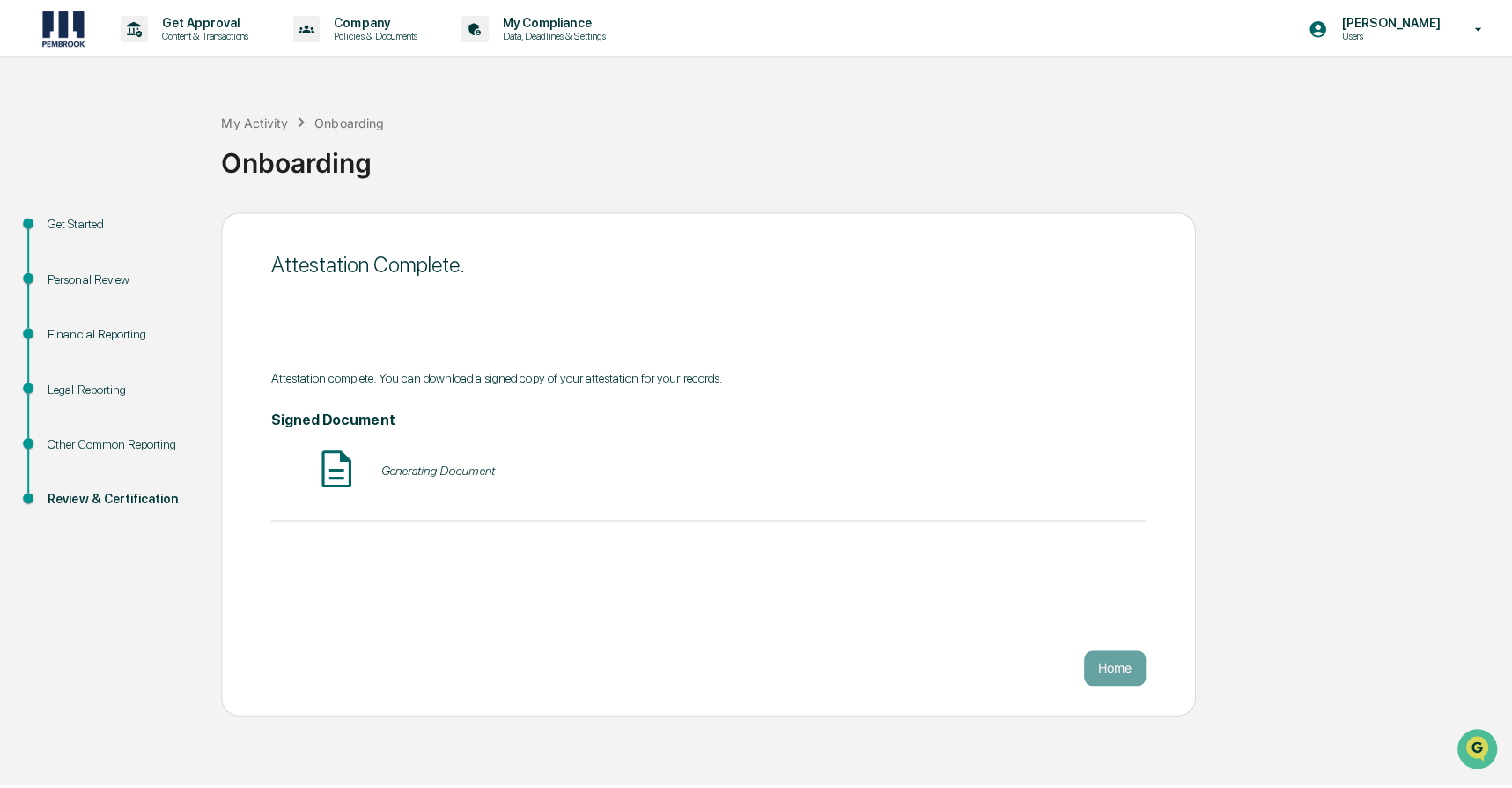
scroll to position [0, 0]
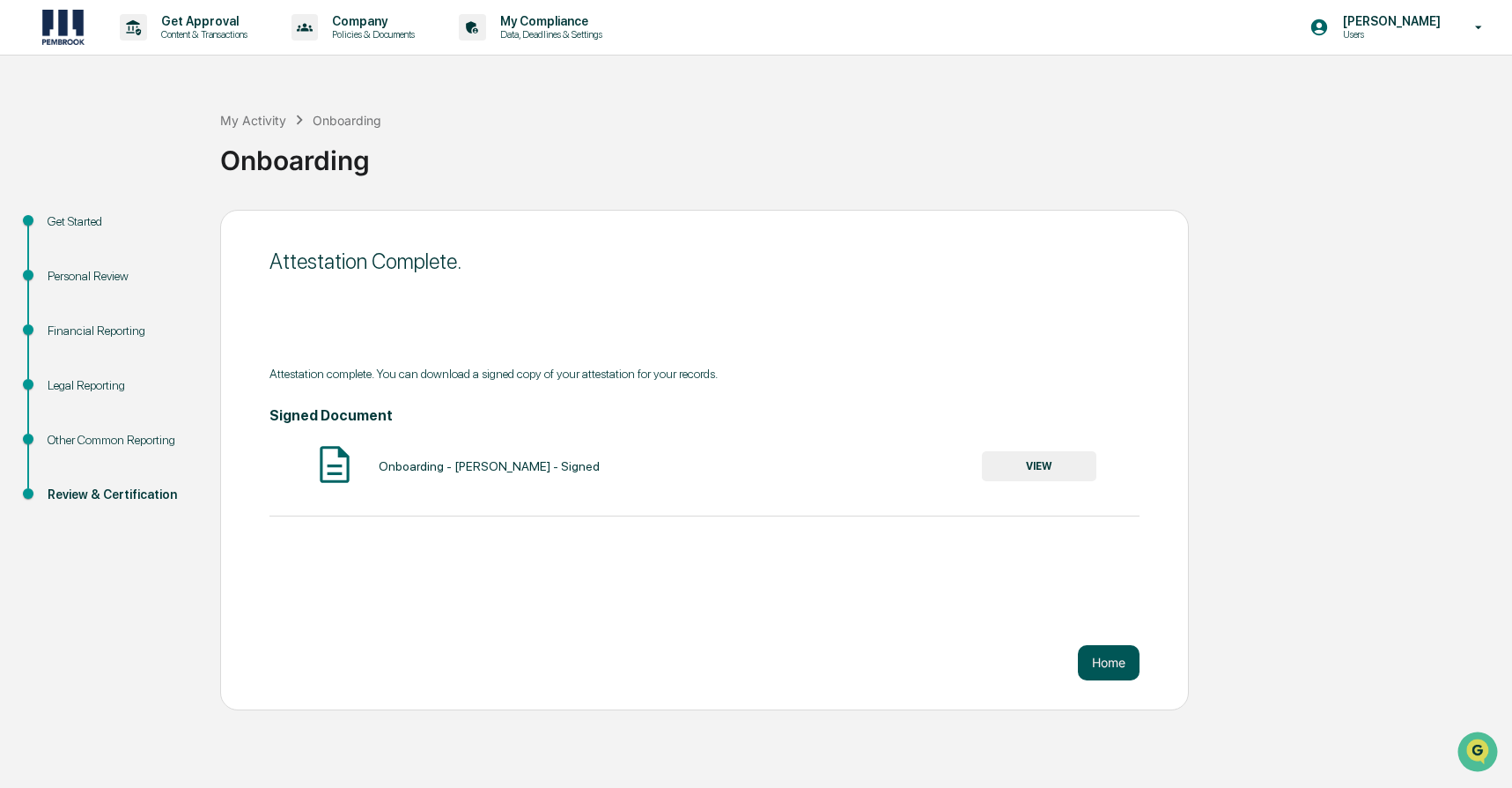
click at [1105, 668] on button "Home" at bounding box center [1109, 662] width 61 height 36
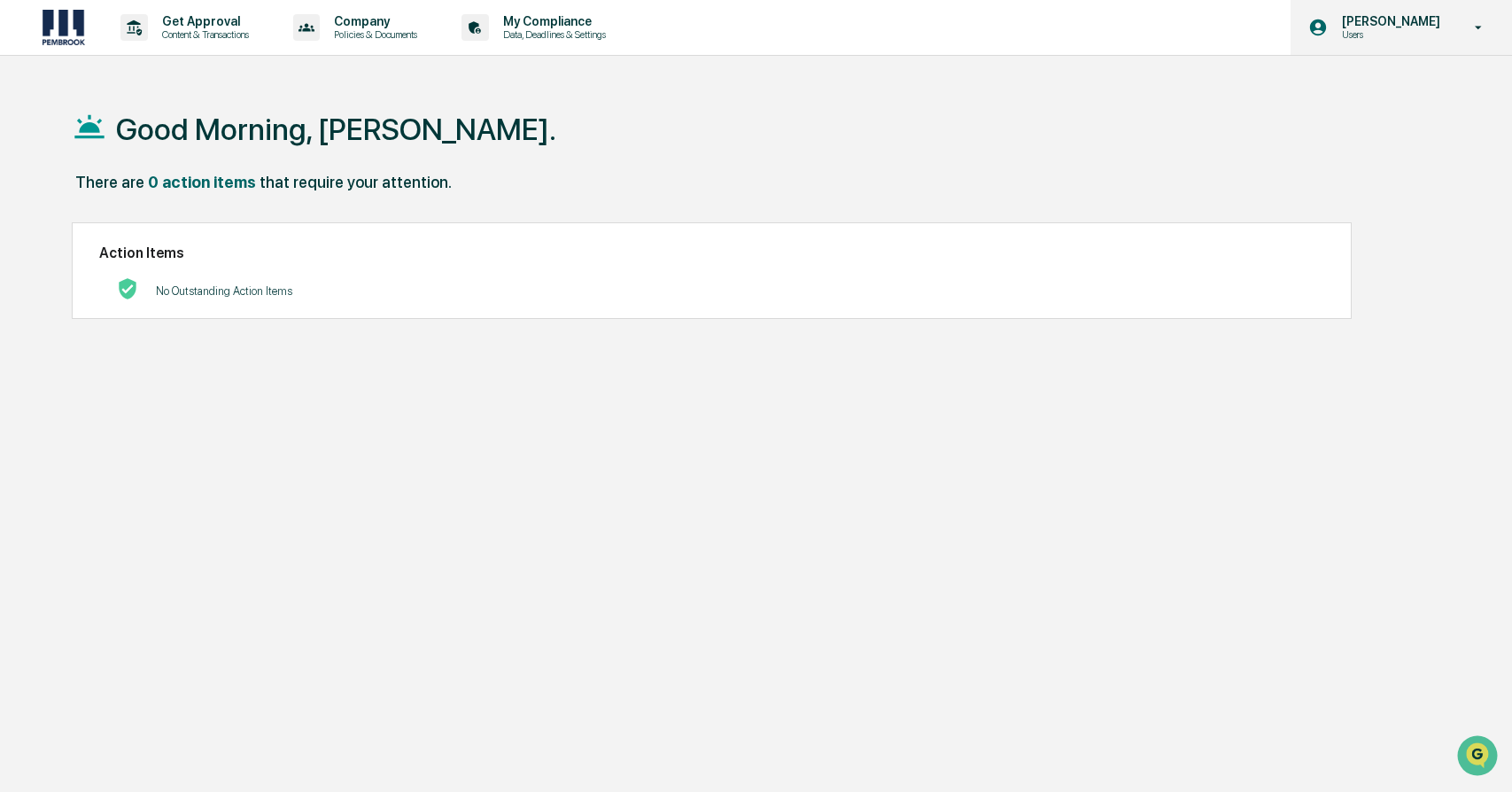
click at [1460, 41] on div "[PERSON_NAME] Users" at bounding box center [1401, 27] width 222 height 55
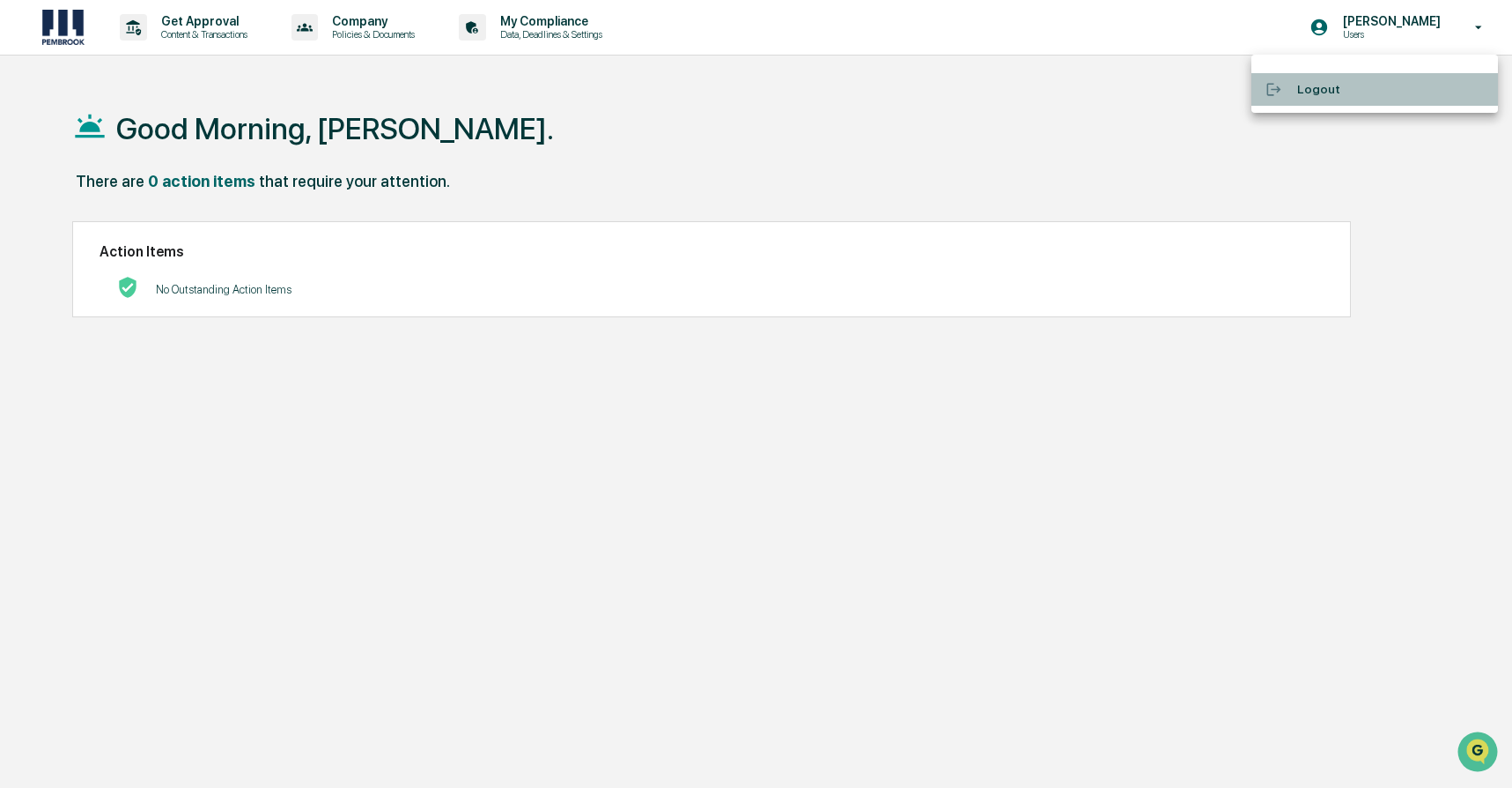
click at [1346, 92] on li "Logout" at bounding box center [1375, 89] width 247 height 33
